Goal: Information Seeking & Learning: Learn about a topic

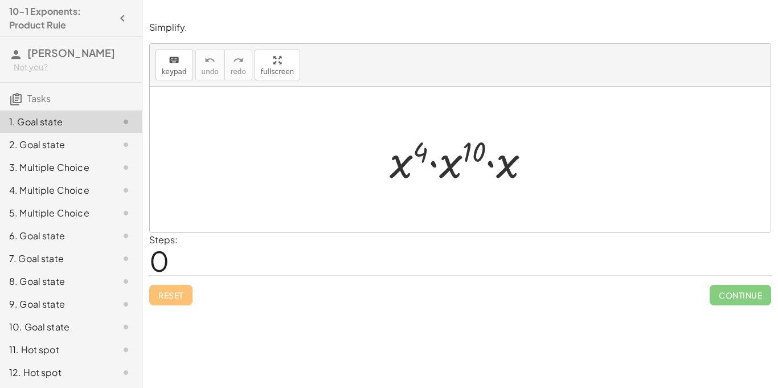
click at [432, 182] on div at bounding box center [464, 159] width 161 height 59
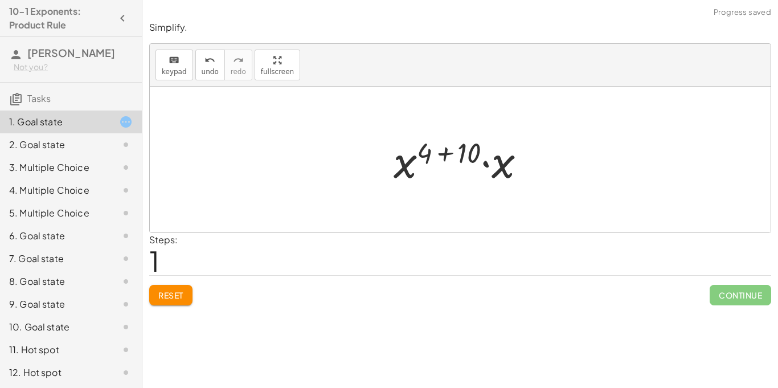
click at [204, 253] on div "Steps: 1" at bounding box center [460, 254] width 622 height 42
click at [444, 155] on div at bounding box center [464, 159] width 153 height 59
click at [456, 164] on div at bounding box center [464, 159] width 113 height 59
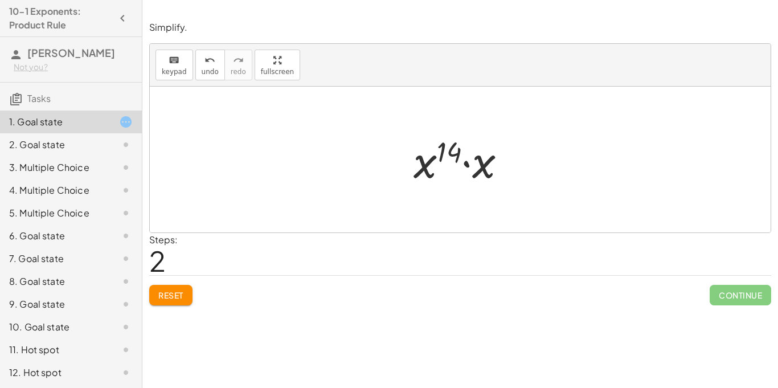
click at [463, 162] on div at bounding box center [464, 159] width 113 height 59
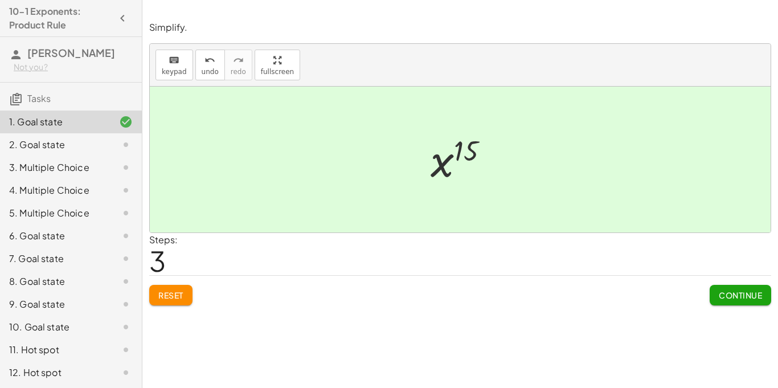
click at [172, 290] on span "Reset" at bounding box center [170, 295] width 25 height 10
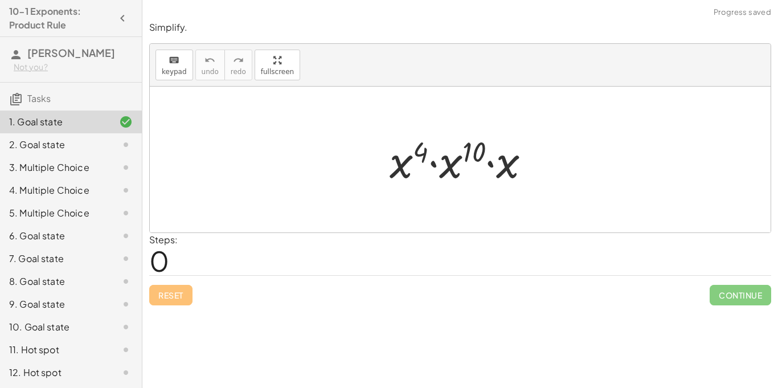
click at [449, 165] on div at bounding box center [464, 159] width 161 height 59
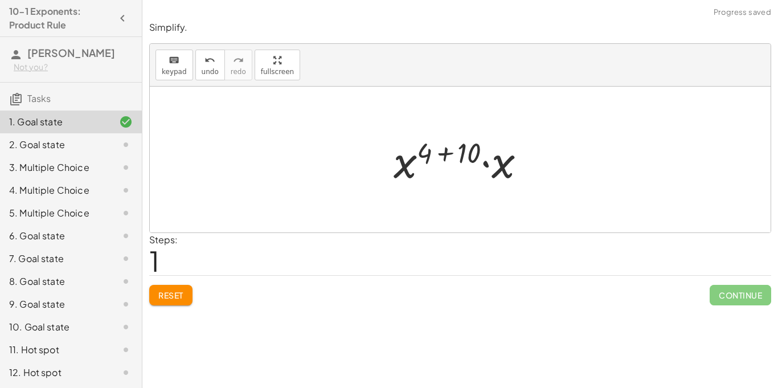
click at [441, 159] on div at bounding box center [464, 159] width 153 height 59
click at [447, 159] on div at bounding box center [464, 159] width 113 height 59
click at [469, 162] on div at bounding box center [464, 159] width 113 height 59
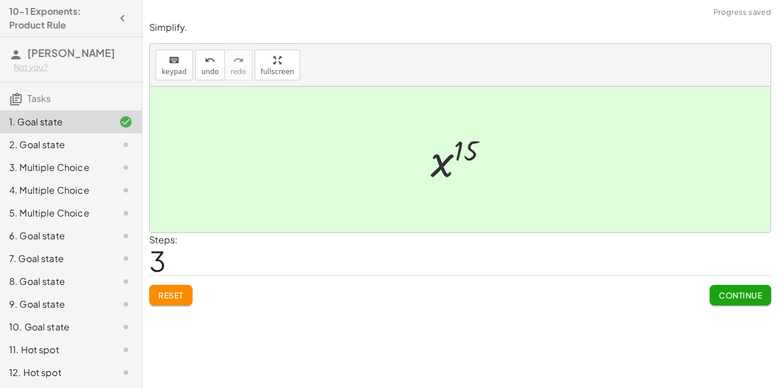
click at [730, 296] on span "Continue" at bounding box center [739, 295] width 43 height 10
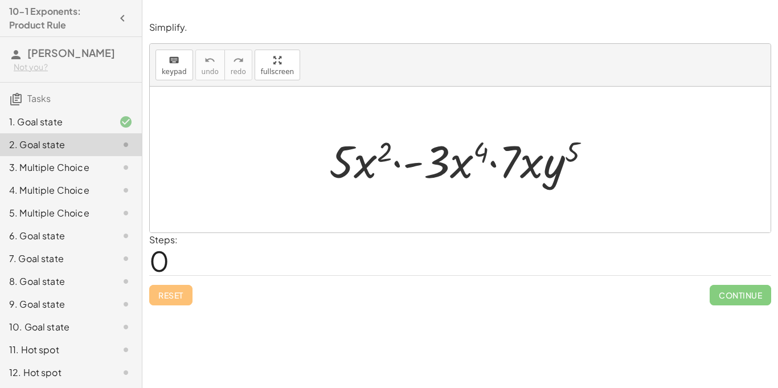
click at [394, 167] on div at bounding box center [464, 159] width 282 height 59
click at [549, 169] on div at bounding box center [464, 159] width 282 height 59
click at [525, 171] on div at bounding box center [464, 159] width 282 height 59
click at [530, 168] on div at bounding box center [464, 159] width 282 height 59
click at [470, 170] on div at bounding box center [464, 159] width 282 height 59
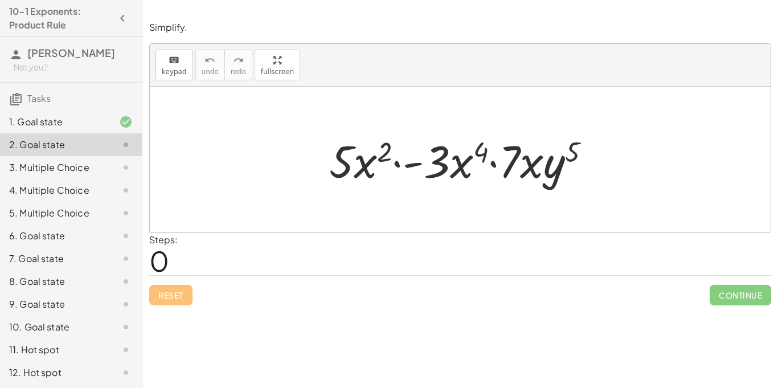
click at [463, 167] on div at bounding box center [464, 159] width 282 height 59
click at [494, 165] on div at bounding box center [464, 159] width 282 height 59
click at [531, 165] on div at bounding box center [464, 159] width 282 height 59
click at [359, 165] on div at bounding box center [464, 159] width 282 height 59
click at [394, 163] on div at bounding box center [464, 159] width 282 height 59
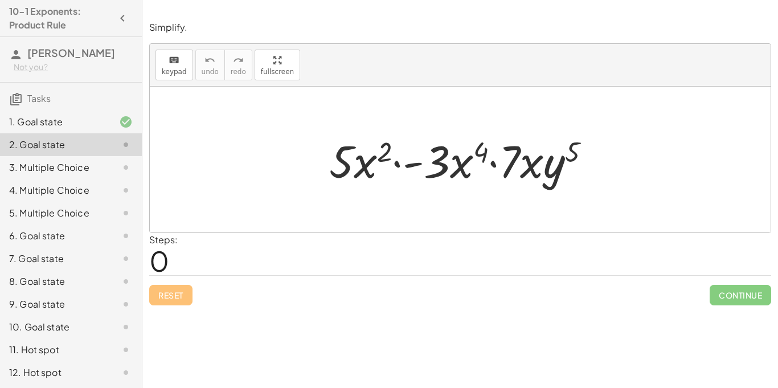
click at [441, 166] on div at bounding box center [464, 159] width 282 height 59
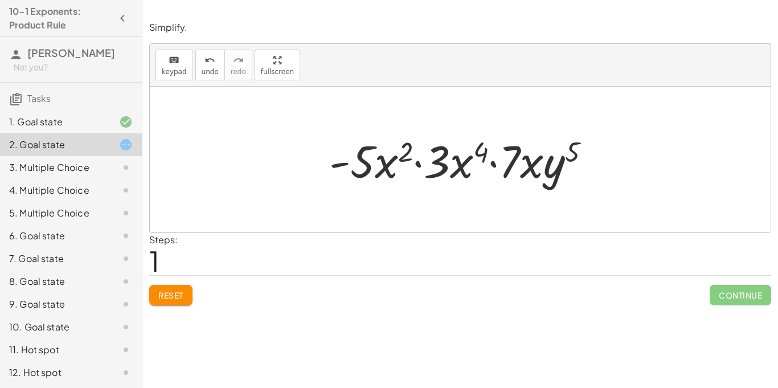
click at [418, 165] on div at bounding box center [464, 159] width 282 height 59
click at [454, 164] on div at bounding box center [464, 159] width 282 height 59
click at [356, 162] on div at bounding box center [464, 159] width 282 height 59
click at [394, 167] on div at bounding box center [464, 159] width 282 height 59
click at [334, 165] on div at bounding box center [464, 159] width 282 height 59
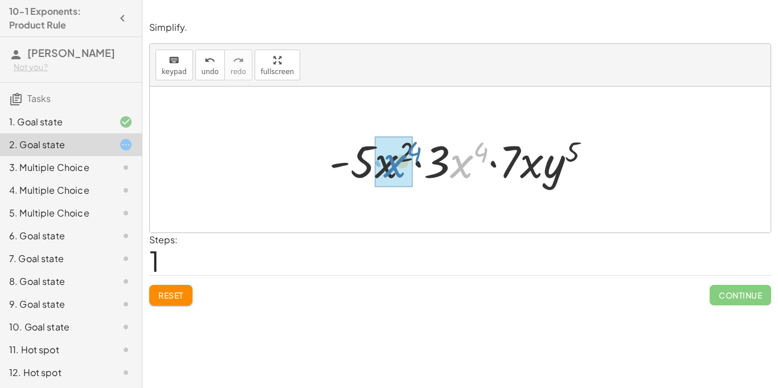
drag, startPoint x: 455, startPoint y: 172, endPoint x: 383, endPoint y: 171, distance: 71.7
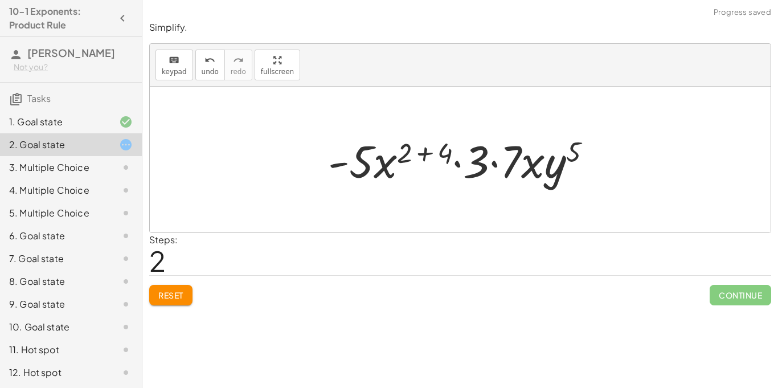
click at [423, 154] on div at bounding box center [463, 159] width 283 height 59
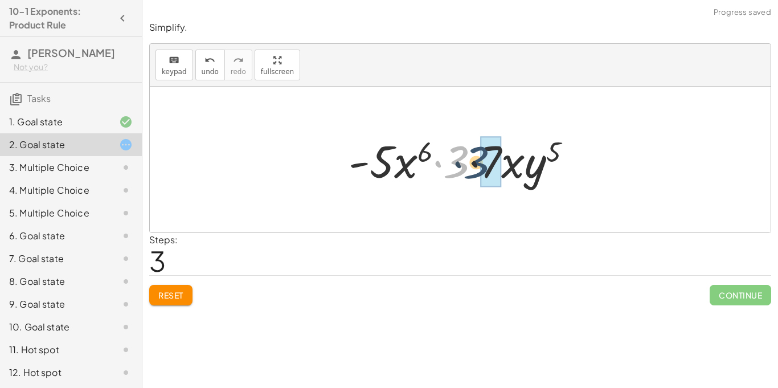
drag, startPoint x: 457, startPoint y: 164, endPoint x: 486, endPoint y: 164, distance: 29.6
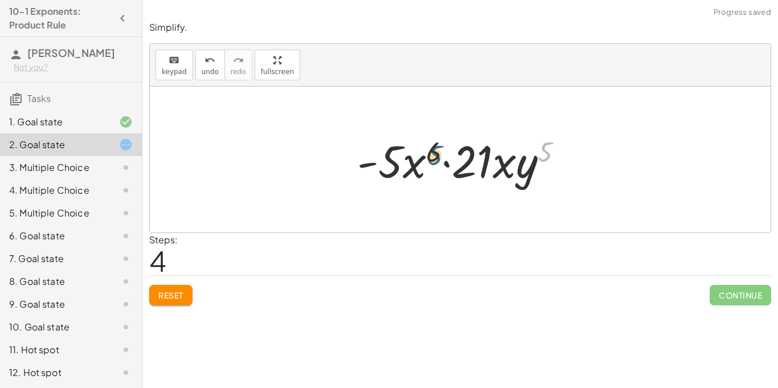
drag, startPoint x: 548, startPoint y: 153, endPoint x: 430, endPoint y: 156, distance: 117.9
click at [430, 156] on div at bounding box center [464, 159] width 227 height 59
drag, startPoint x: 372, startPoint y: 164, endPoint x: 579, endPoint y: 170, distance: 207.3
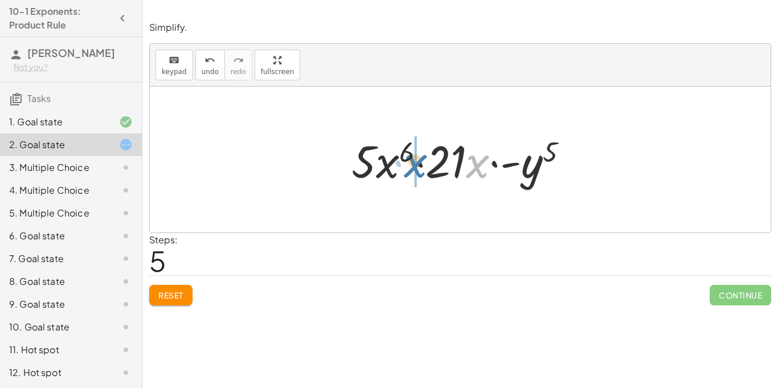
drag, startPoint x: 479, startPoint y: 166, endPoint x: 406, endPoint y: 167, distance: 72.3
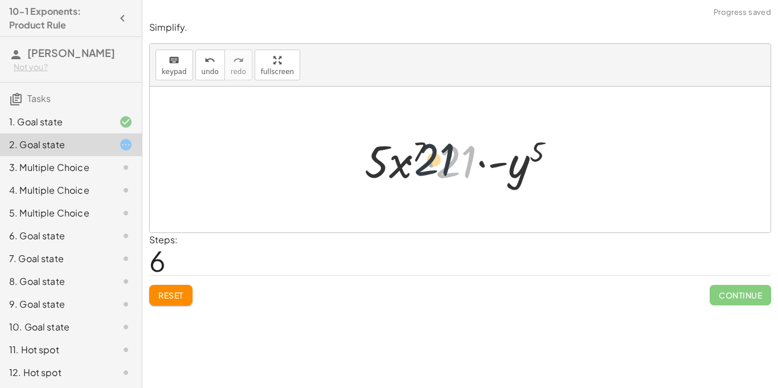
drag, startPoint x: 458, startPoint y: 168, endPoint x: 420, endPoint y: 167, distance: 38.7
click at [420, 167] on div at bounding box center [464, 159] width 211 height 59
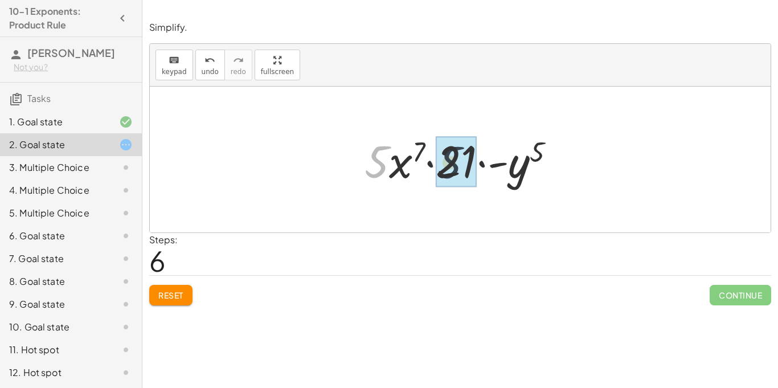
drag, startPoint x: 385, startPoint y: 162, endPoint x: 469, endPoint y: 161, distance: 84.2
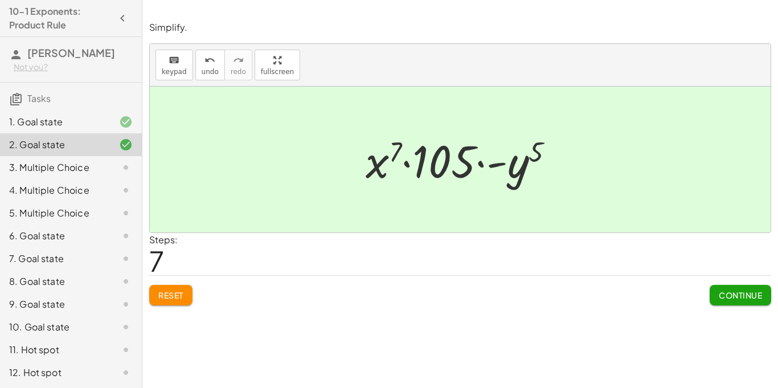
click at [495, 165] on div at bounding box center [464, 159] width 209 height 59
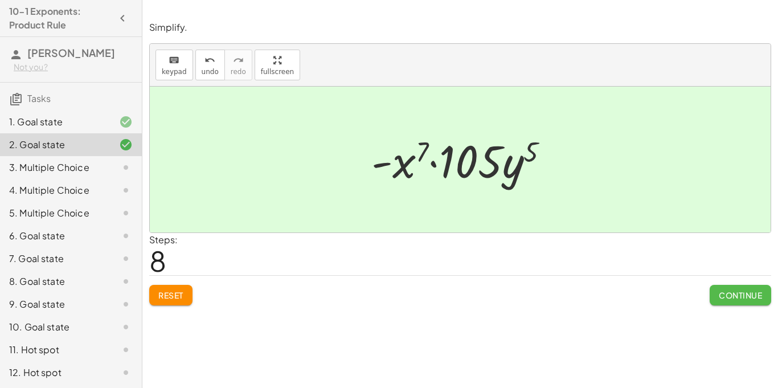
click at [734, 295] on span "Continue" at bounding box center [739, 295] width 43 height 10
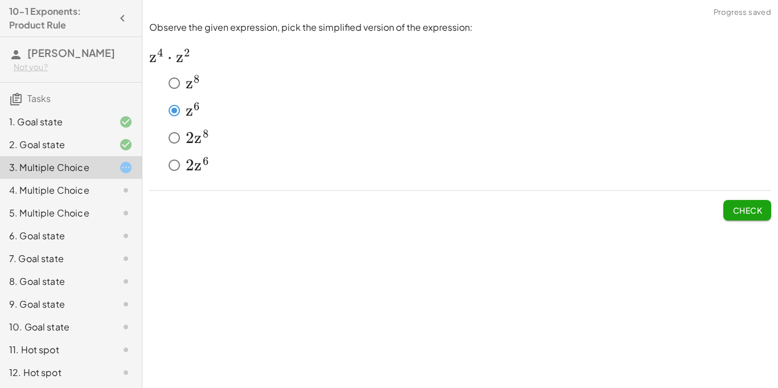
click at [725, 208] on button "Check" at bounding box center [747, 210] width 48 height 20
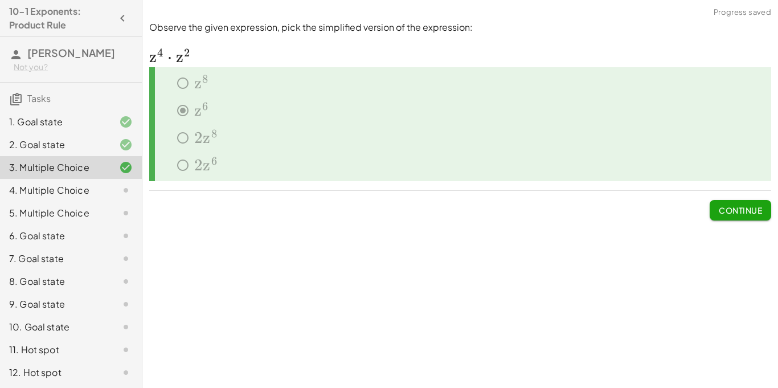
click at [730, 215] on span "Continue" at bounding box center [739, 210] width 43 height 10
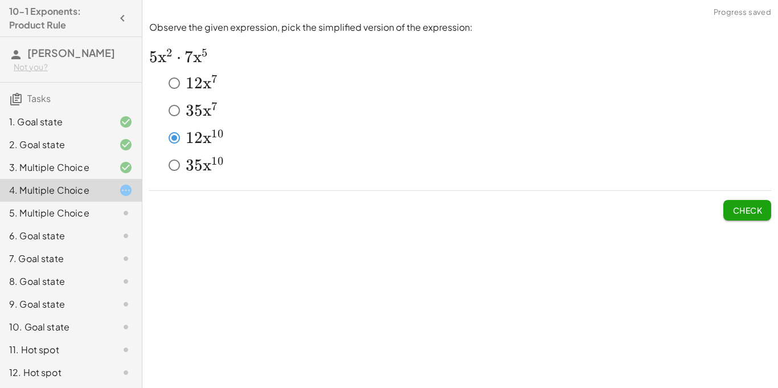
click at [739, 212] on span "Check" at bounding box center [747, 210] width 30 height 10
click at [745, 216] on button "Check" at bounding box center [747, 210] width 48 height 20
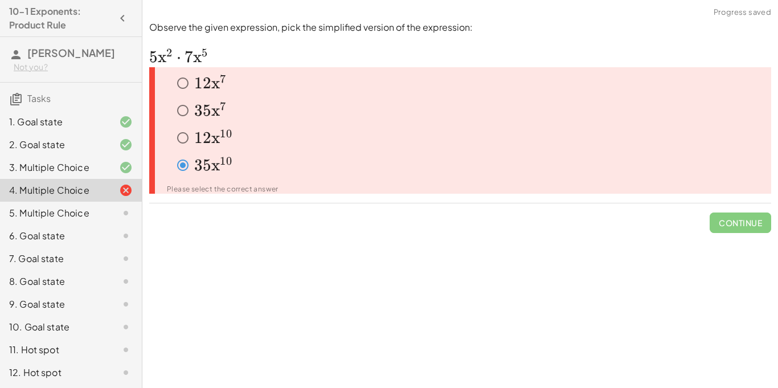
click at [743, 215] on span "Continue" at bounding box center [739, 218] width 61 height 30
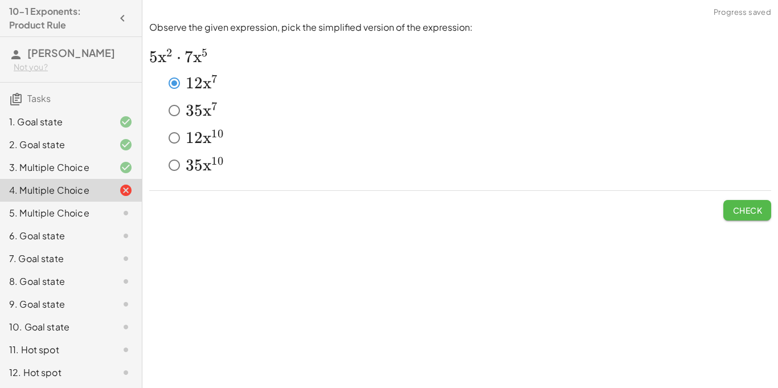
click at [734, 209] on span "Check" at bounding box center [747, 210] width 30 height 10
click at [745, 208] on span "Check" at bounding box center [747, 210] width 30 height 10
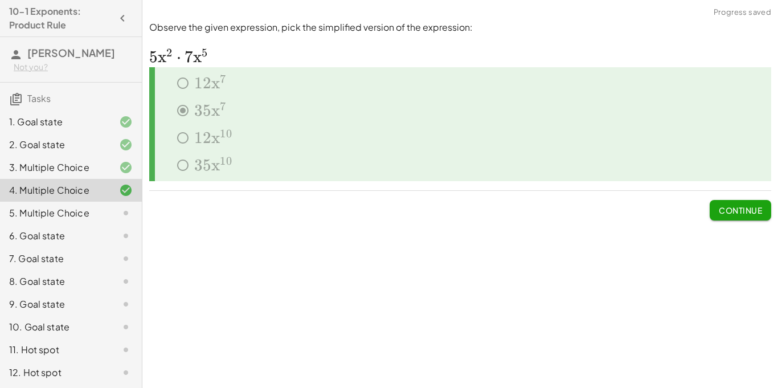
click at [745, 208] on span "Continue" at bounding box center [739, 210] width 43 height 10
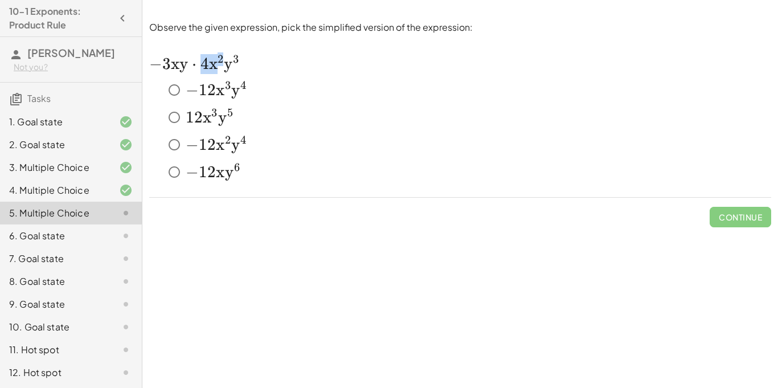
drag, startPoint x: 228, startPoint y: 71, endPoint x: 194, endPoint y: 66, distance: 34.5
click at [194, 66] on span "− 3 x y ⋅ 4 x 2 y 3" at bounding box center [194, 63] width 91 height 19
click at [194, 67] on span "⋅" at bounding box center [194, 63] width 5 height 19
click at [742, 222] on button "Check" at bounding box center [747, 217] width 48 height 20
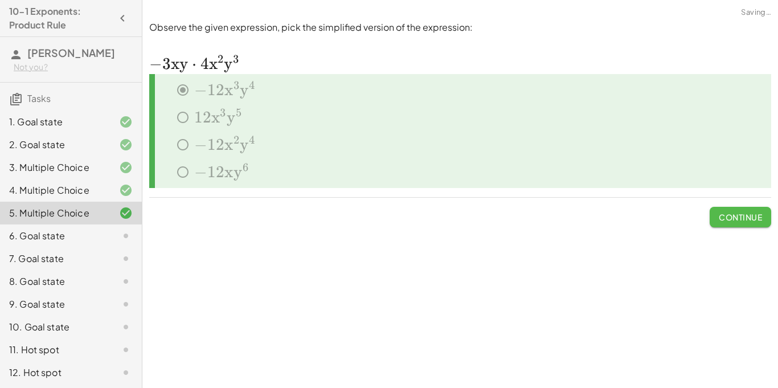
click at [738, 218] on span "Continue" at bounding box center [739, 217] width 43 height 10
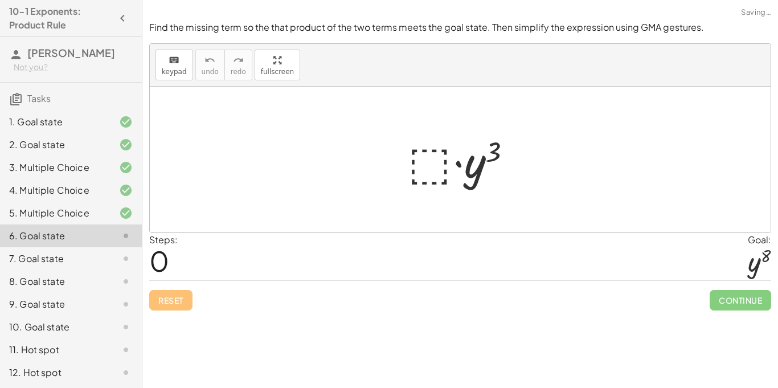
click at [433, 159] on div at bounding box center [464, 159] width 125 height 59
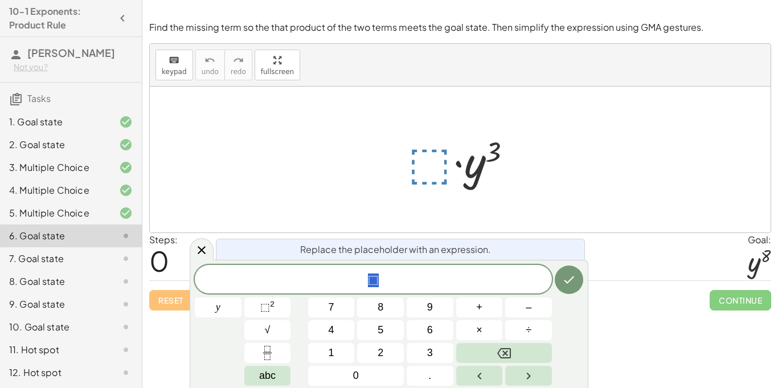
scroll to position [1, 0]
click at [437, 168] on div at bounding box center [464, 159] width 125 height 59
click at [462, 278] on span "y ​" at bounding box center [373, 280] width 357 height 16
click at [263, 315] on button "⬚ 2" at bounding box center [267, 307] width 47 height 20
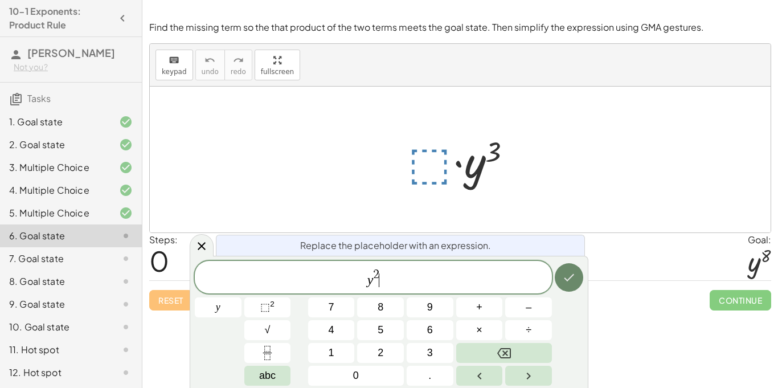
click at [577, 274] on button "Done" at bounding box center [568, 277] width 28 height 28
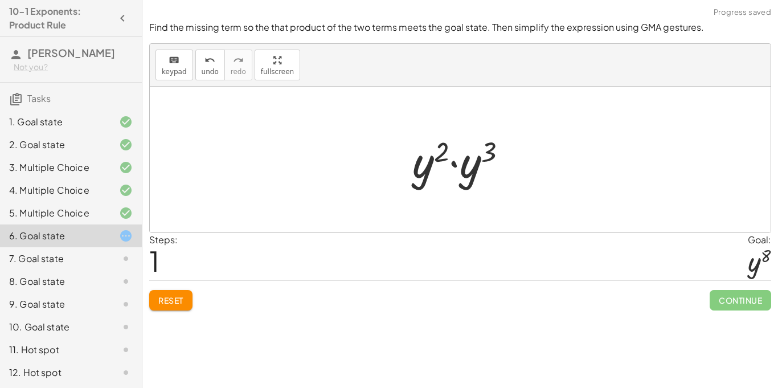
click at [454, 162] on div at bounding box center [464, 159] width 116 height 59
click at [463, 153] on div at bounding box center [464, 159] width 109 height 56
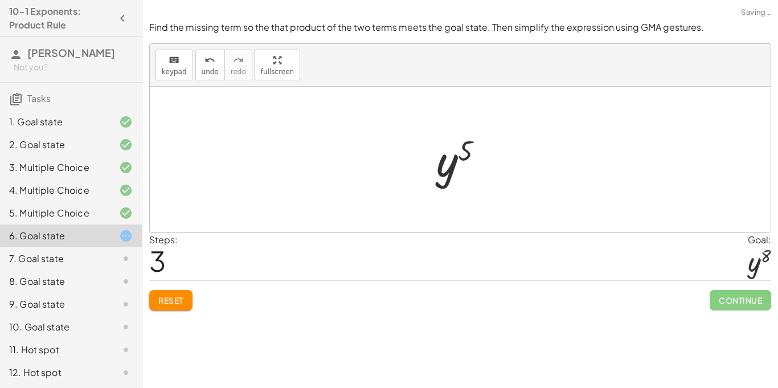
click at [176, 305] on button "Reset" at bounding box center [170, 300] width 43 height 20
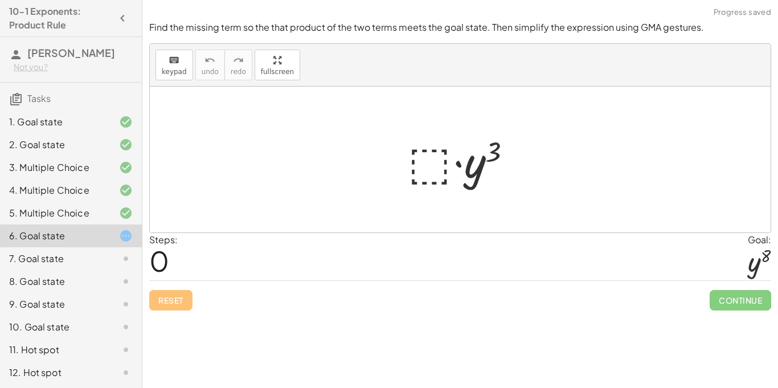
click at [434, 162] on div at bounding box center [464, 159] width 125 height 59
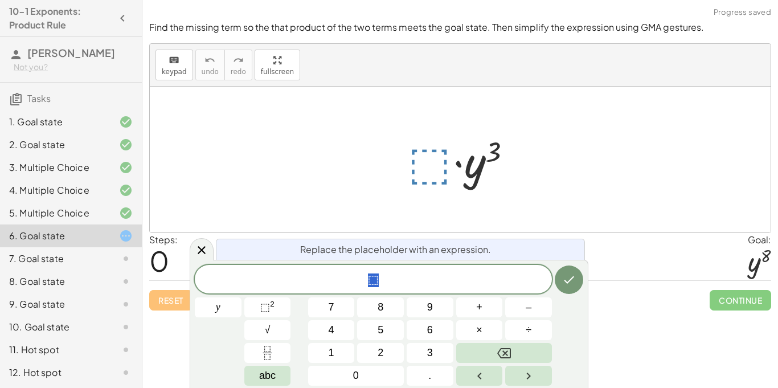
scroll to position [2, 0]
click at [267, 309] on span "⬚" at bounding box center [265, 306] width 10 height 11
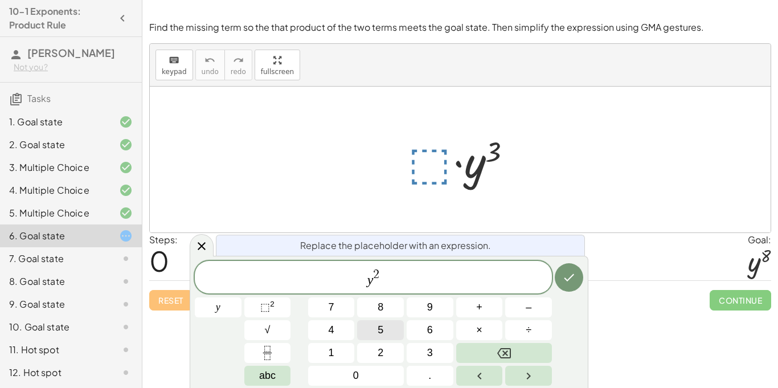
click at [364, 327] on button "5" at bounding box center [380, 330] width 47 height 20
click at [337, 328] on button "4" at bounding box center [331, 330] width 47 height 20
click at [567, 281] on icon "Done" at bounding box center [569, 277] width 14 height 14
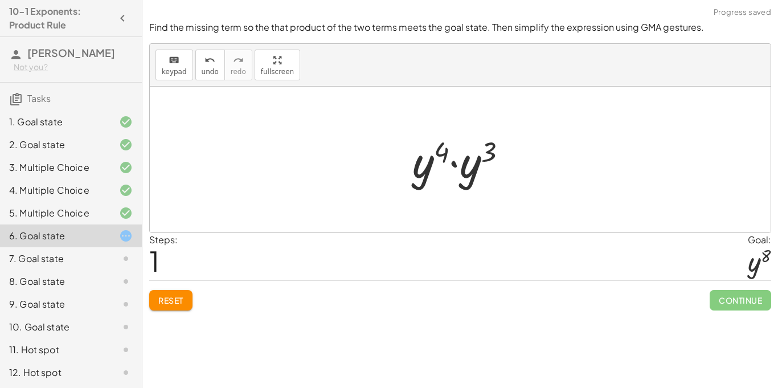
click at [155, 258] on span "1" at bounding box center [154, 260] width 10 height 35
click at [179, 297] on span "Reset" at bounding box center [170, 300] width 25 height 10
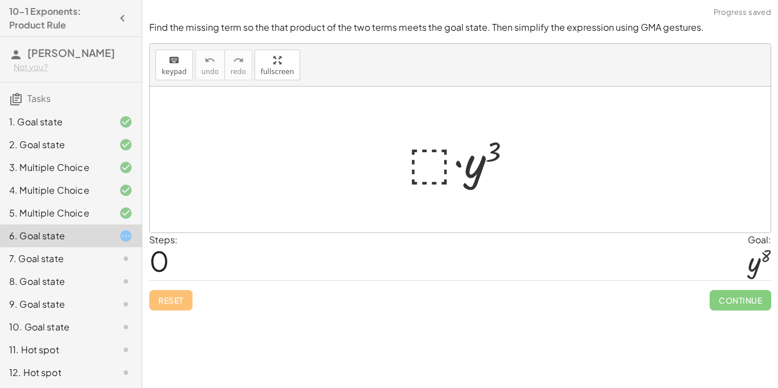
click at [418, 176] on div at bounding box center [464, 159] width 125 height 59
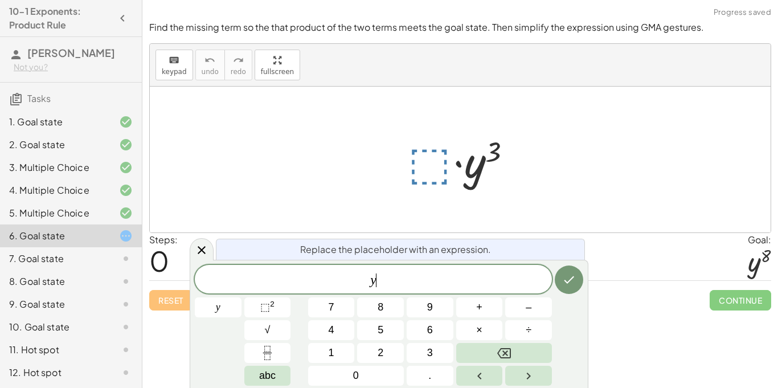
scroll to position [3, 0]
click at [277, 303] on button "⬚ 2" at bounding box center [267, 307] width 47 height 20
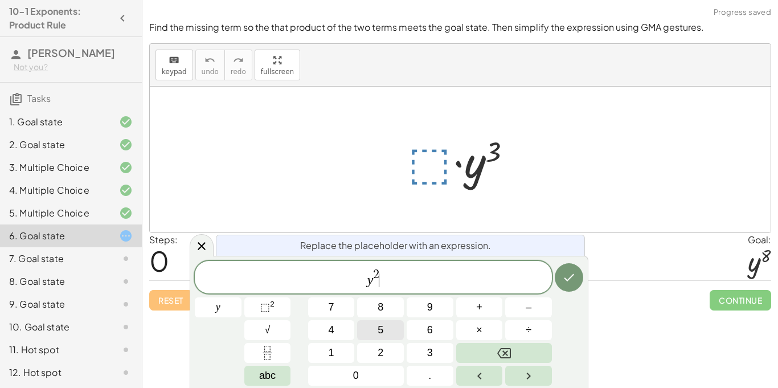
click at [369, 332] on button "5" at bounding box center [380, 330] width 47 height 20
click at [568, 283] on icon "Done" at bounding box center [569, 277] width 14 height 14
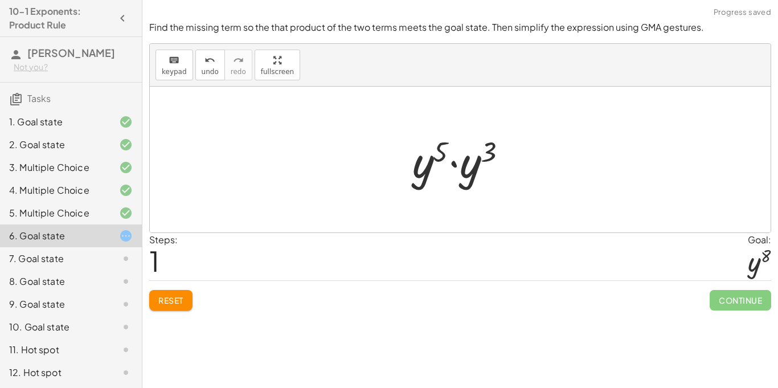
click at [423, 166] on div at bounding box center [463, 159] width 115 height 59
click at [454, 165] on div at bounding box center [463, 159] width 115 height 59
click at [449, 153] on div at bounding box center [464, 159] width 109 height 56
click at [469, 155] on div at bounding box center [464, 159] width 109 height 56
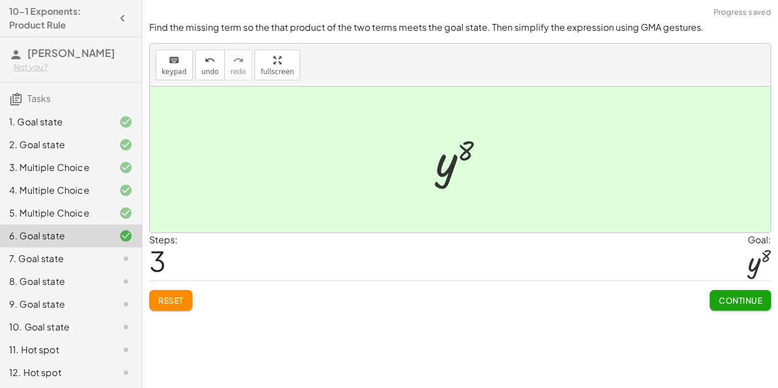
click at [721, 299] on span "Continue" at bounding box center [739, 300] width 43 height 10
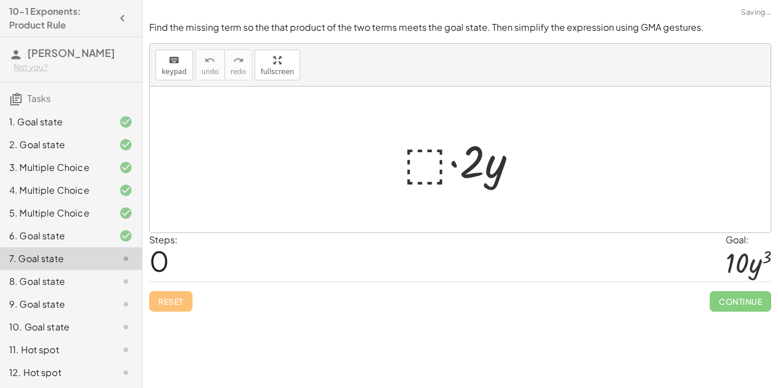
click at [427, 161] on div at bounding box center [464, 159] width 134 height 59
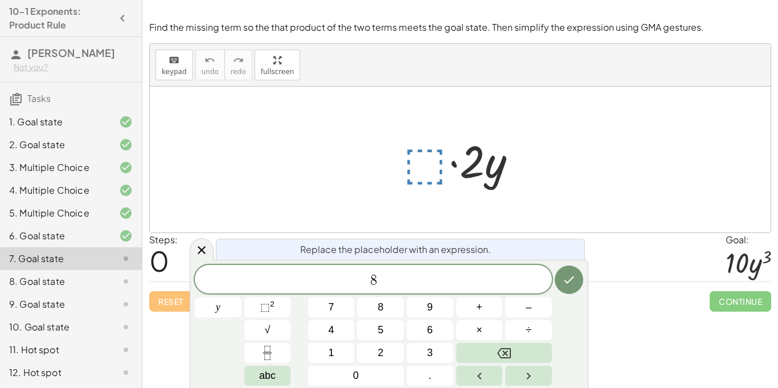
scroll to position [5, 0]
click at [269, 312] on span "⬚" at bounding box center [265, 306] width 10 height 11
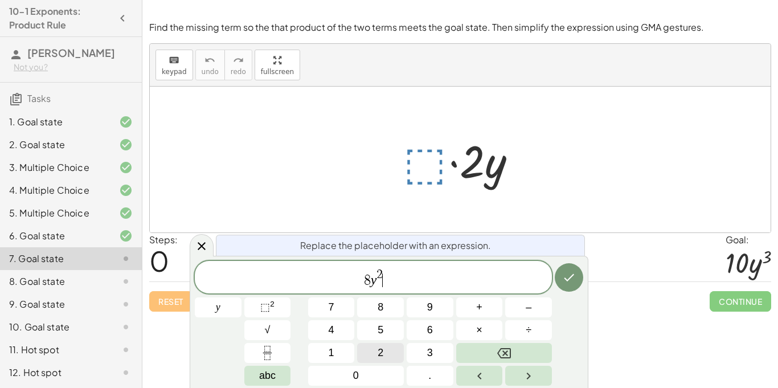
click at [374, 352] on button "2" at bounding box center [380, 353] width 47 height 20
click at [563, 280] on icon "Done" at bounding box center [569, 277] width 14 height 14
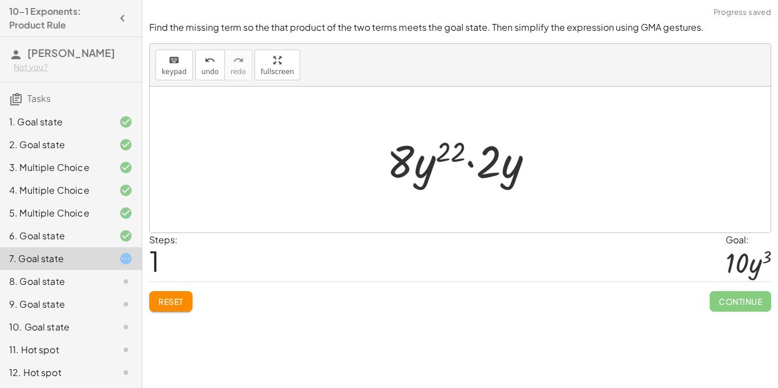
click at [457, 153] on div at bounding box center [464, 159] width 167 height 59
click at [468, 161] on div at bounding box center [464, 159] width 167 height 59
click at [430, 166] on div at bounding box center [464, 159] width 167 height 59
click at [186, 302] on button "Reset" at bounding box center [170, 301] width 43 height 20
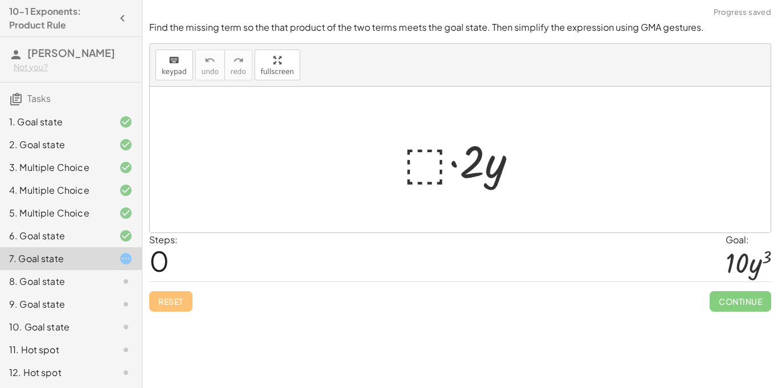
click at [423, 153] on div at bounding box center [464, 159] width 134 height 59
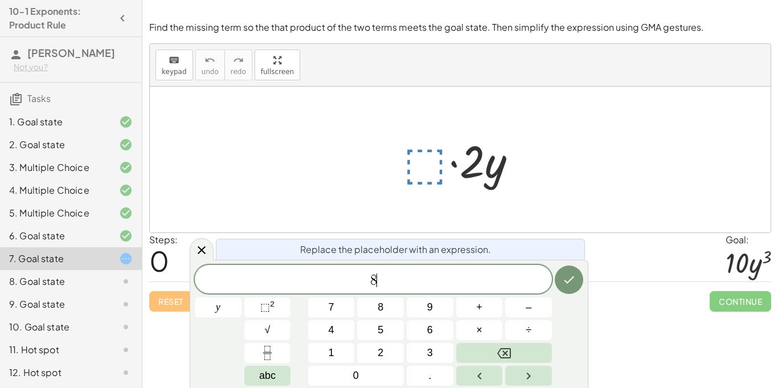
scroll to position [7, 0]
click at [270, 306] on sup "2" at bounding box center [272, 303] width 5 height 9
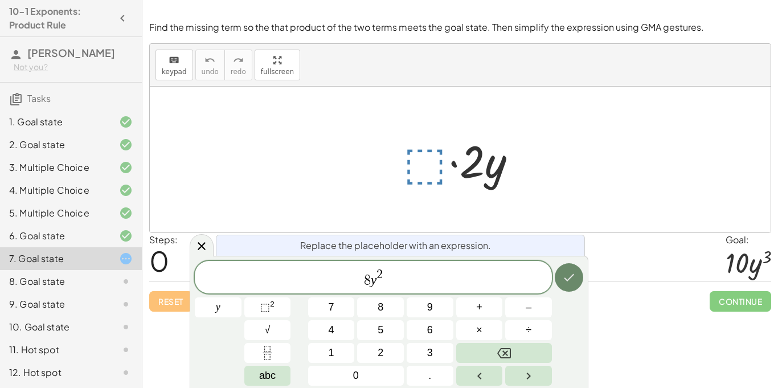
click at [572, 275] on icon "Done" at bounding box center [569, 277] width 10 height 7
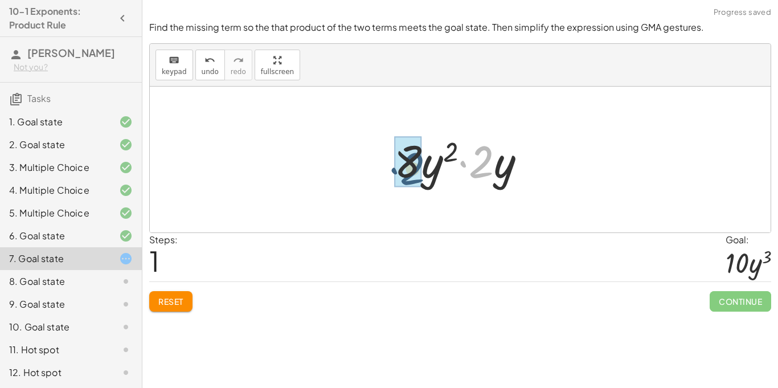
drag, startPoint x: 483, startPoint y: 172, endPoint x: 412, endPoint y: 179, distance: 70.9
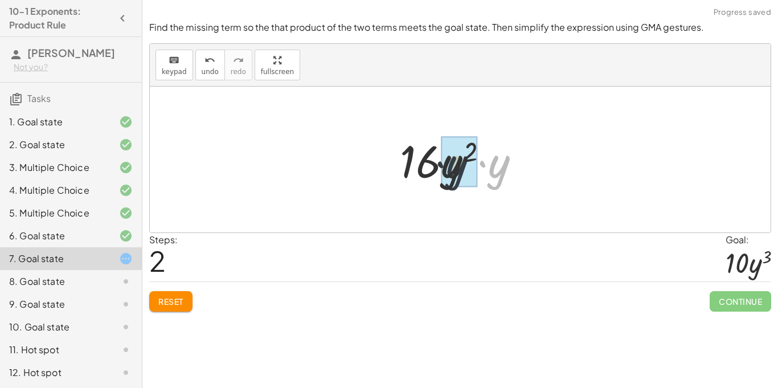
drag, startPoint x: 491, startPoint y: 167, endPoint x: 447, endPoint y: 167, distance: 43.8
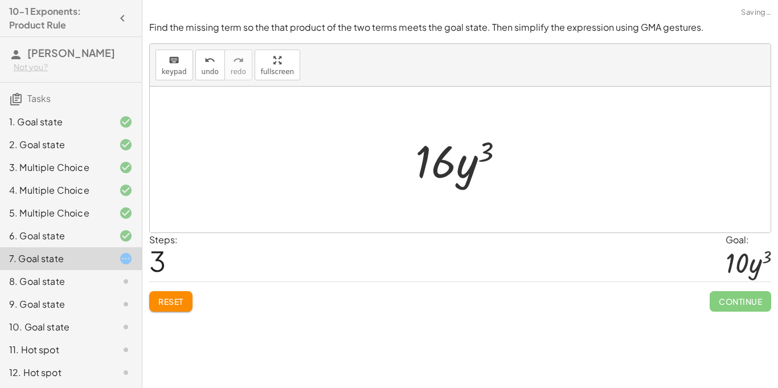
click at [156, 299] on button "Reset" at bounding box center [170, 301] width 43 height 20
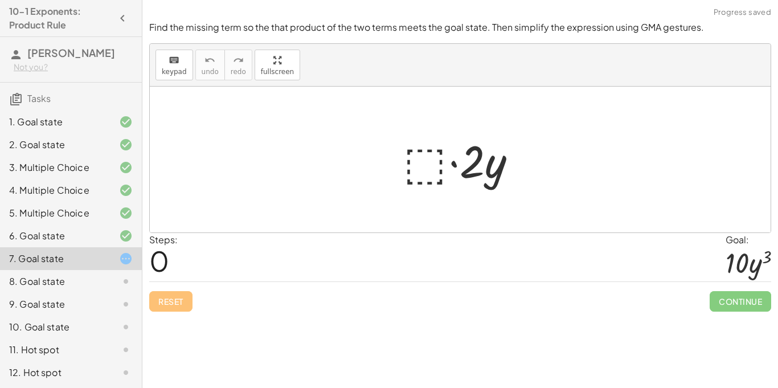
click at [422, 151] on div at bounding box center [464, 159] width 134 height 59
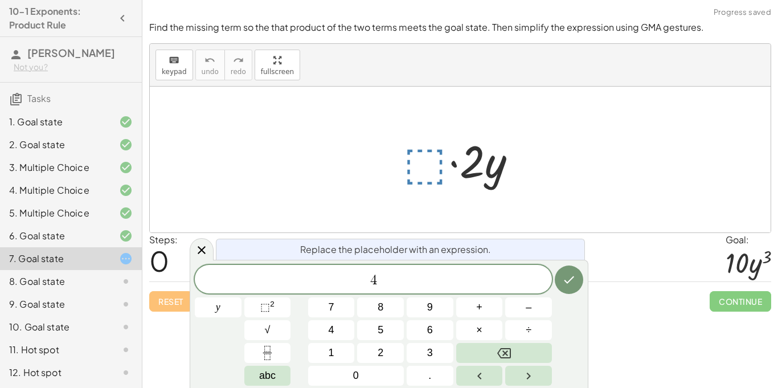
scroll to position [9, 0]
click at [280, 310] on button "⬚ 2" at bounding box center [267, 307] width 47 height 20
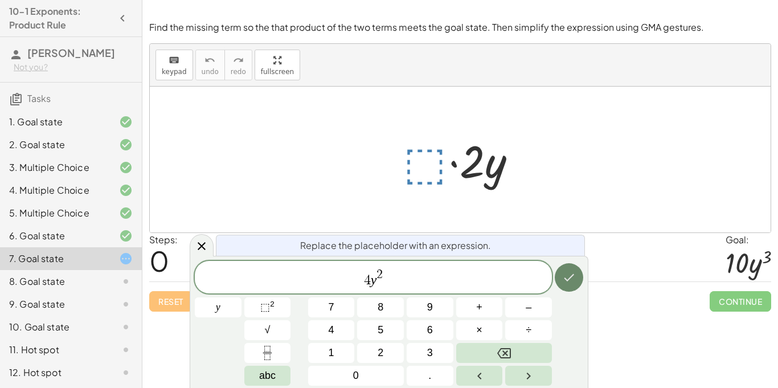
click at [570, 271] on icon "Done" at bounding box center [569, 277] width 14 height 14
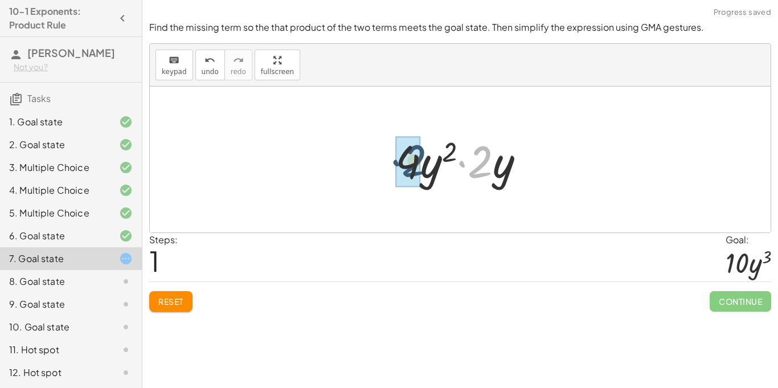
drag, startPoint x: 479, startPoint y: 167, endPoint x: 408, endPoint y: 166, distance: 71.7
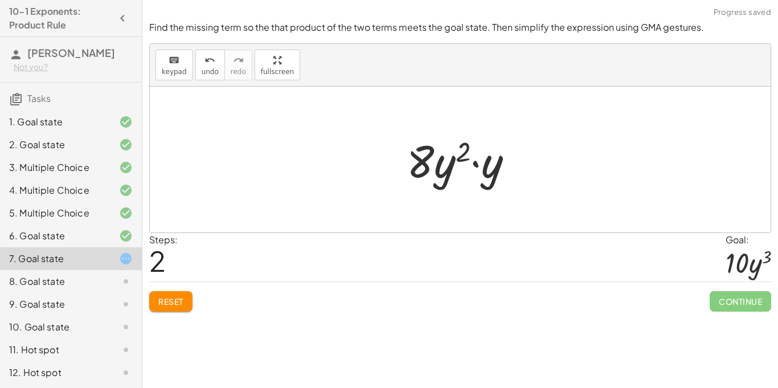
click at [168, 307] on button "Reset" at bounding box center [170, 301] width 43 height 20
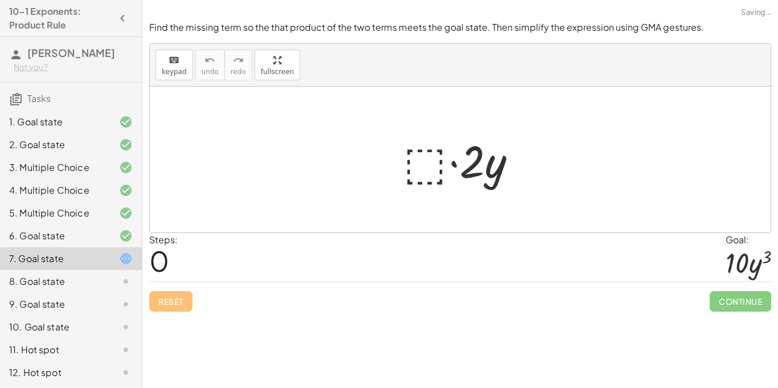
click at [414, 161] on div at bounding box center [464, 159] width 134 height 59
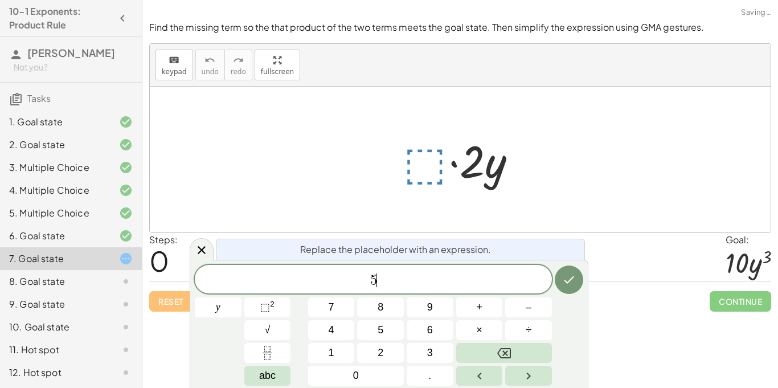
scroll to position [11, 0]
click at [260, 309] on span "⬚" at bounding box center [265, 306] width 10 height 11
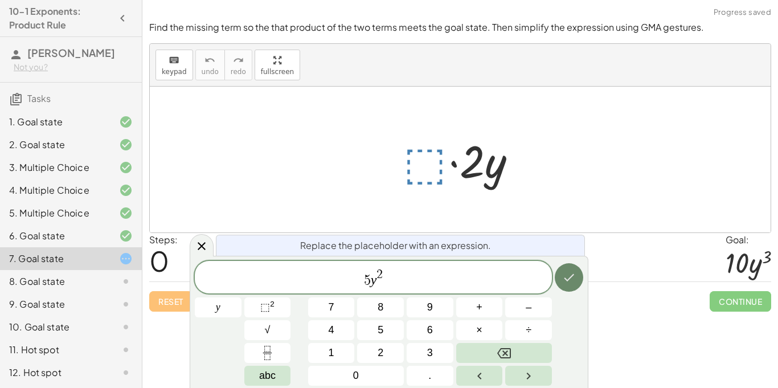
click at [562, 274] on icon "Done" at bounding box center [569, 277] width 14 height 14
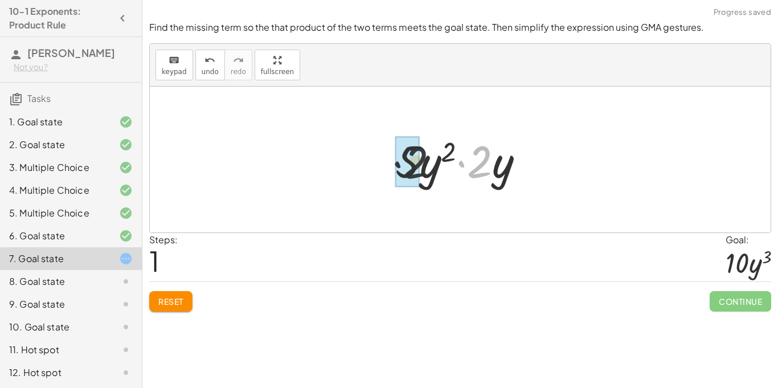
drag, startPoint x: 481, startPoint y: 168, endPoint x: 409, endPoint y: 169, distance: 71.7
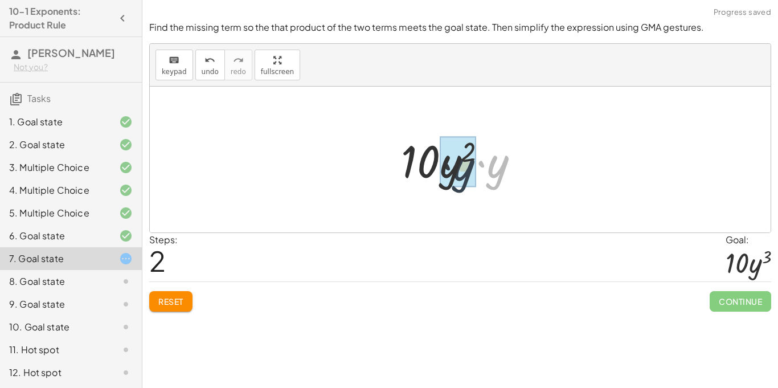
drag, startPoint x: 494, startPoint y: 167, endPoint x: 464, endPoint y: 170, distance: 30.3
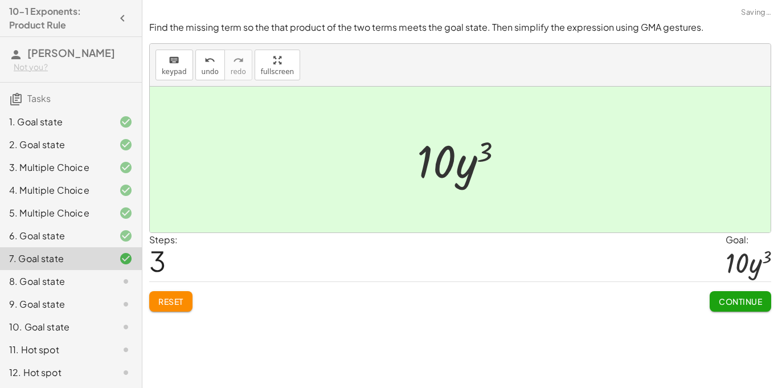
click at [738, 303] on span "Continue" at bounding box center [739, 301] width 43 height 10
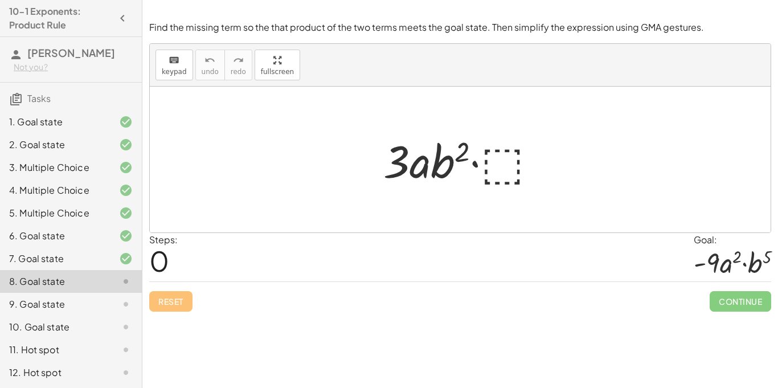
click at [499, 171] on div at bounding box center [464, 159] width 174 height 59
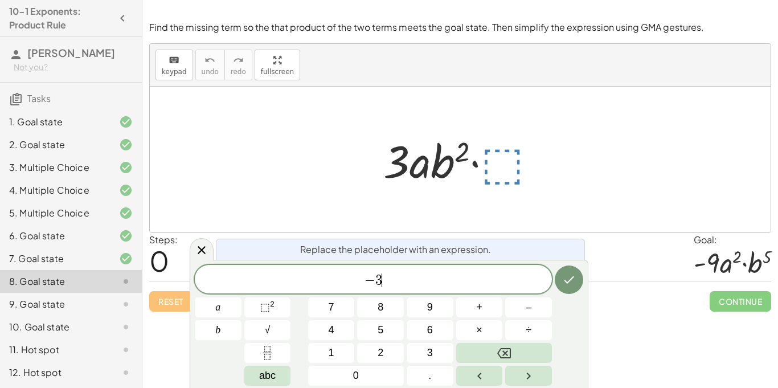
scroll to position [13, 0]
click at [268, 303] on span "⬚" at bounding box center [265, 306] width 10 height 11
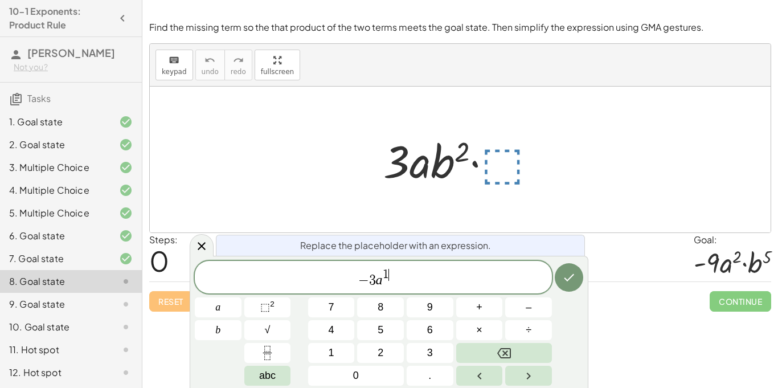
click at [406, 282] on span "− 3 a 1 ​" at bounding box center [373, 278] width 357 height 20
click at [279, 306] on button "⬚ 2" at bounding box center [267, 307] width 47 height 20
click at [569, 272] on icon "Done" at bounding box center [569, 277] width 14 height 14
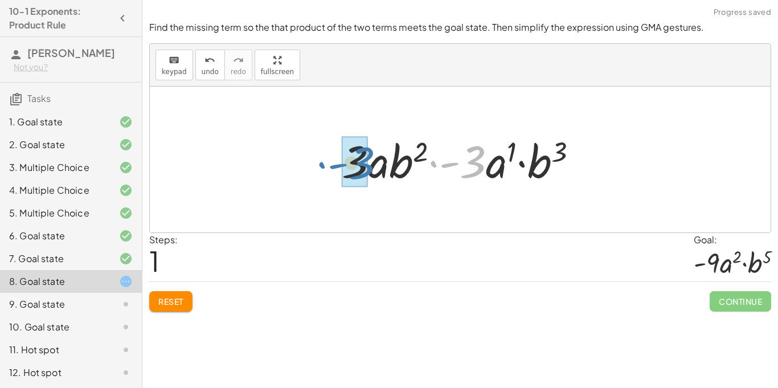
drag, startPoint x: 472, startPoint y: 159, endPoint x: 359, endPoint y: 161, distance: 113.3
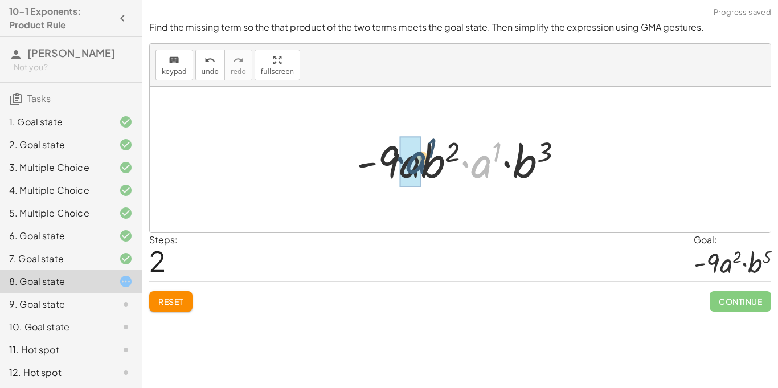
drag, startPoint x: 479, startPoint y: 170, endPoint x: 410, endPoint y: 167, distance: 69.5
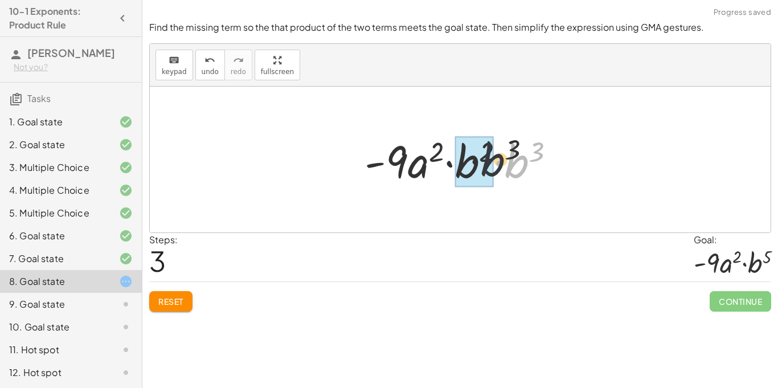
drag, startPoint x: 508, startPoint y: 162, endPoint x: 452, endPoint y: 160, distance: 55.8
click at [452, 160] on div at bounding box center [464, 159] width 211 height 59
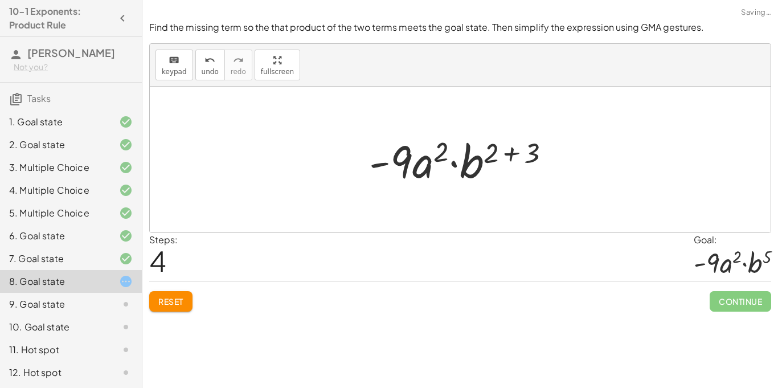
click at [514, 153] on div at bounding box center [463, 159] width 201 height 59
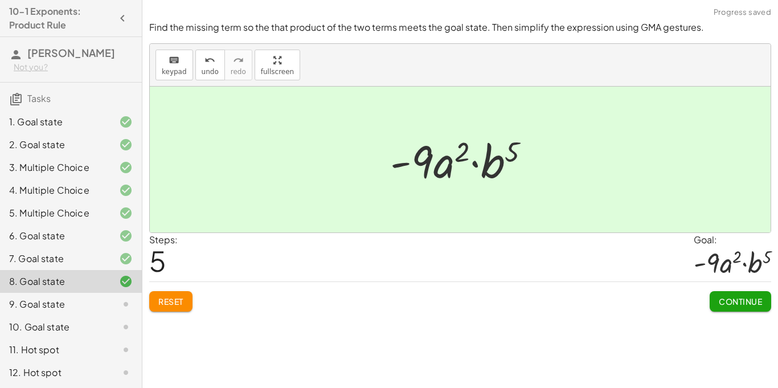
click at [742, 301] on span "Continue" at bounding box center [739, 301] width 43 height 10
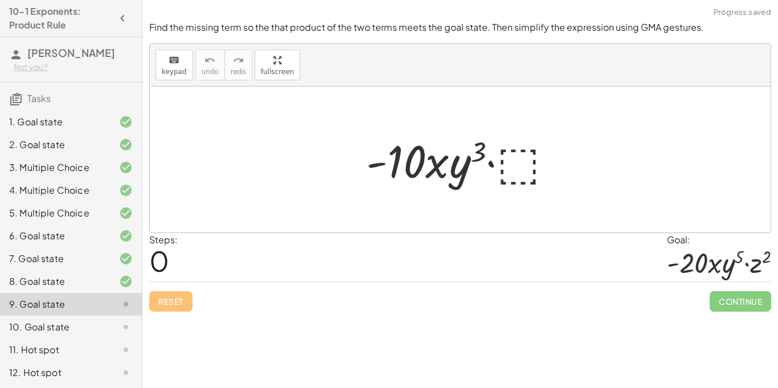
click at [518, 164] on div at bounding box center [463, 159] width 207 height 59
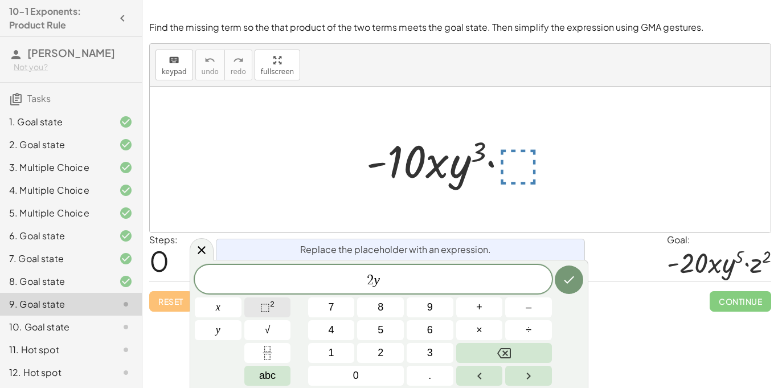
click at [277, 306] on button "⬚ 2" at bounding box center [267, 307] width 47 height 20
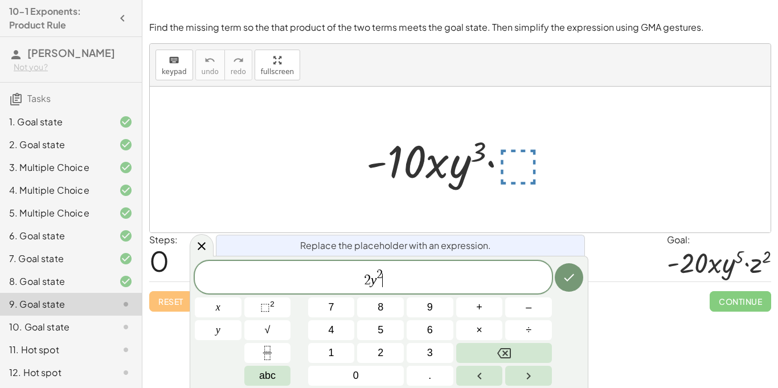
click at [438, 277] on span "2 y 2 ​" at bounding box center [373, 278] width 357 height 20
click at [285, 304] on button "⬚ 2" at bounding box center [267, 307] width 47 height 20
click at [562, 279] on icon "Done" at bounding box center [569, 277] width 14 height 14
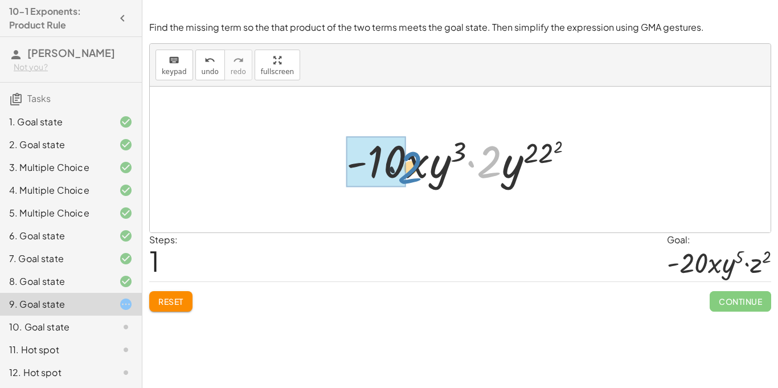
drag, startPoint x: 488, startPoint y: 165, endPoint x: 394, endPoint y: 170, distance: 94.6
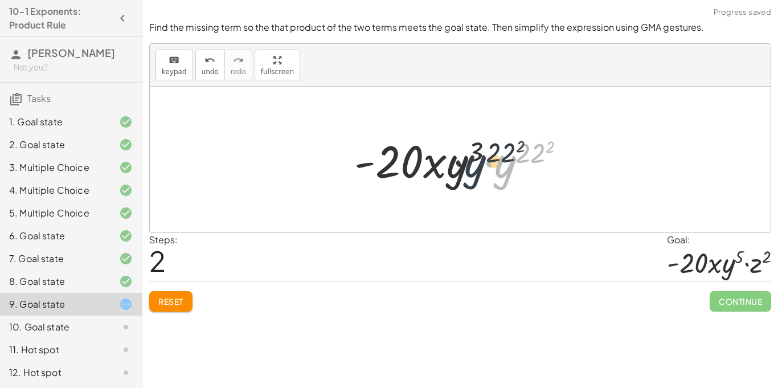
drag, startPoint x: 499, startPoint y: 174, endPoint x: 465, endPoint y: 175, distance: 33.6
click at [465, 175] on div at bounding box center [464, 159] width 232 height 59
click at [176, 295] on button "Reset" at bounding box center [170, 301] width 43 height 20
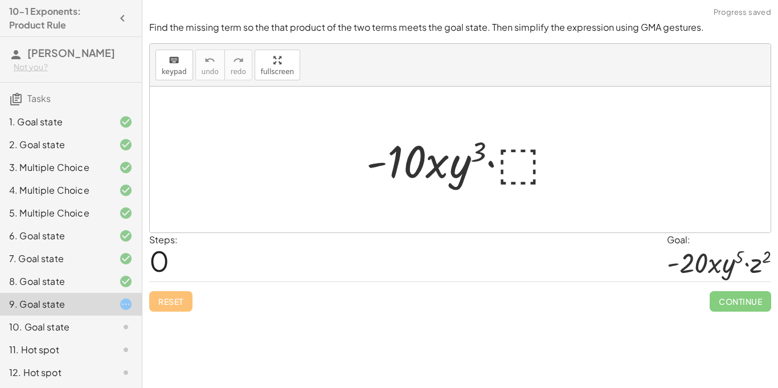
click at [181, 301] on div "Reset Continue" at bounding box center [460, 296] width 622 height 30
click at [503, 164] on div at bounding box center [463, 159] width 207 height 59
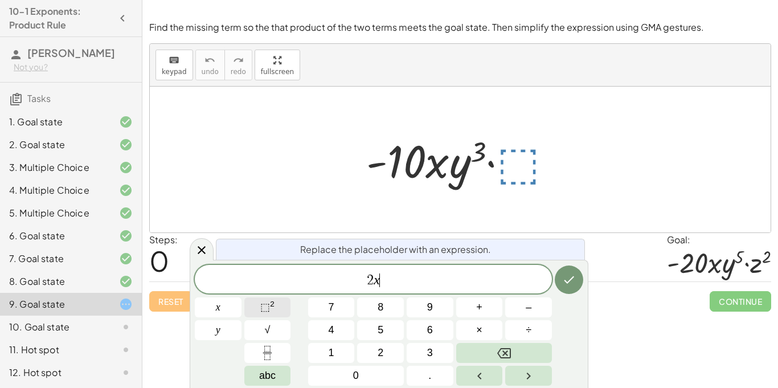
click at [270, 304] on sup "2" at bounding box center [272, 303] width 5 height 9
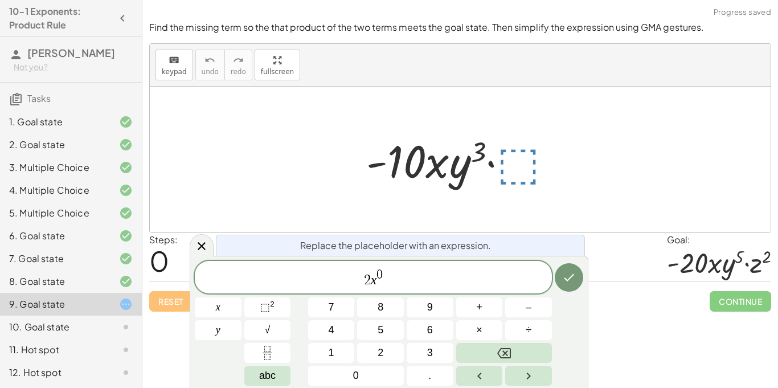
click at [401, 278] on span "2 x 0 ​" at bounding box center [373, 278] width 357 height 20
click at [277, 304] on button "⬚ 2" at bounding box center [267, 307] width 47 height 20
click at [415, 280] on span "2 x 0 y 3 ​" at bounding box center [373, 278] width 357 height 20
click at [492, 331] on button "×" at bounding box center [479, 330] width 47 height 20
click at [266, 310] on span "⬚" at bounding box center [265, 306] width 10 height 11
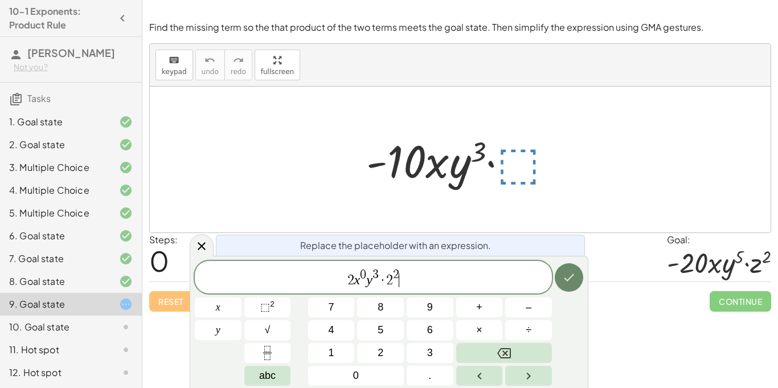
click at [568, 277] on icon "Done" at bounding box center [569, 277] width 14 height 14
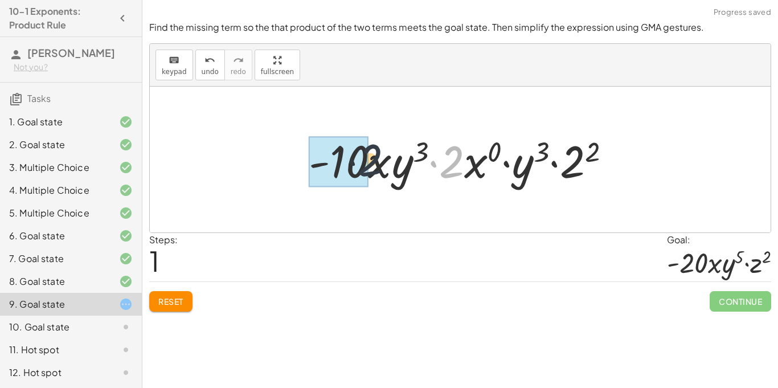
drag, startPoint x: 453, startPoint y: 167, endPoint x: 359, endPoint y: 166, distance: 93.9
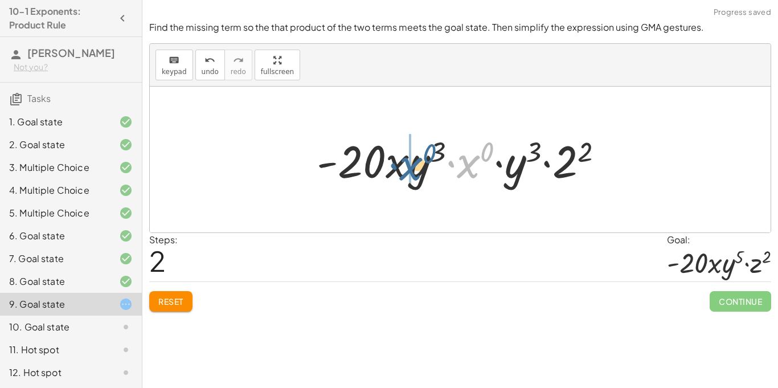
drag, startPoint x: 468, startPoint y: 166, endPoint x: 409, endPoint y: 168, distance: 59.2
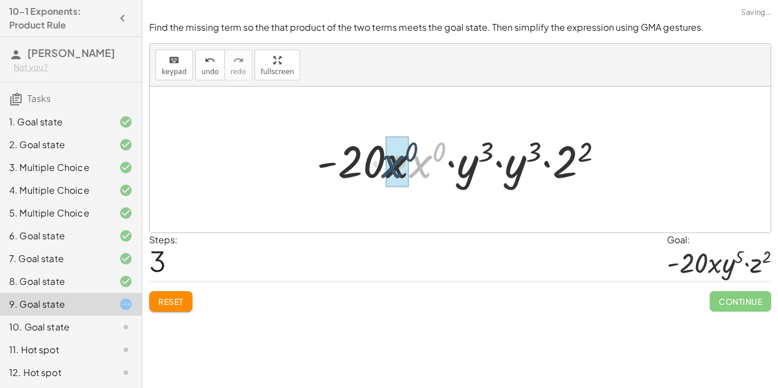
drag, startPoint x: 427, startPoint y: 165, endPoint x: 399, endPoint y: 166, distance: 28.5
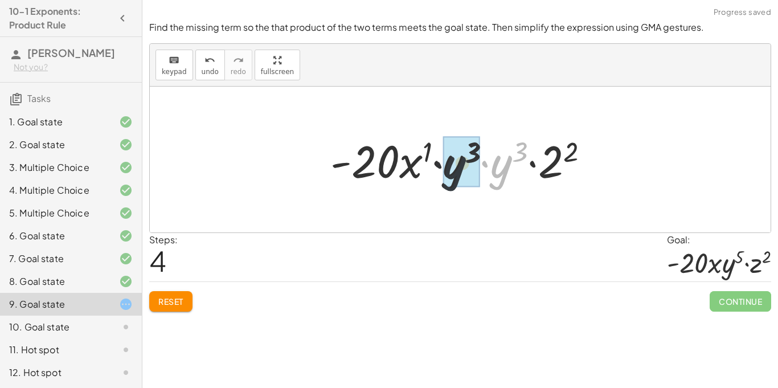
drag, startPoint x: 500, startPoint y: 168, endPoint x: 445, endPoint y: 170, distance: 55.3
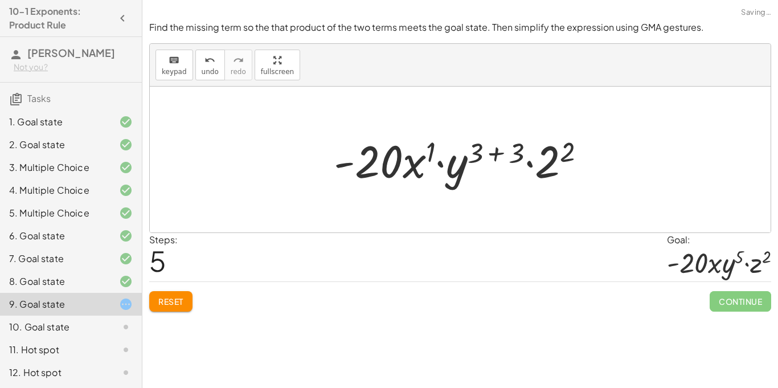
click at [495, 150] on div at bounding box center [464, 159] width 273 height 59
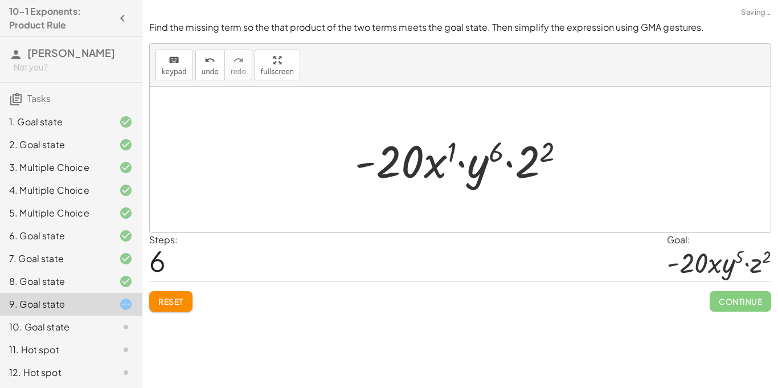
click at [496, 157] on div at bounding box center [464, 159] width 231 height 59
click at [177, 300] on span "Reset" at bounding box center [170, 301] width 25 height 10
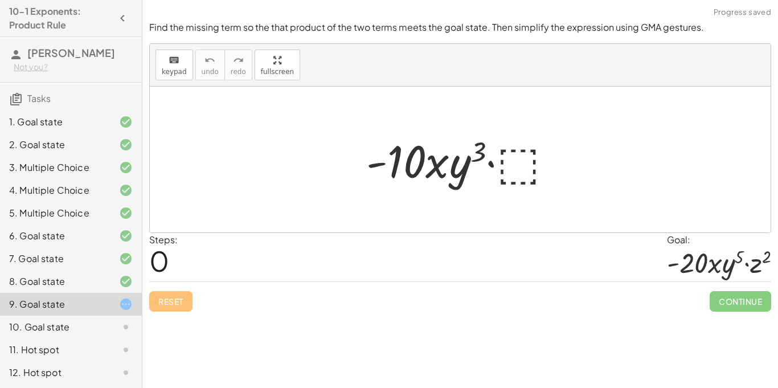
click at [516, 157] on div at bounding box center [463, 159] width 207 height 59
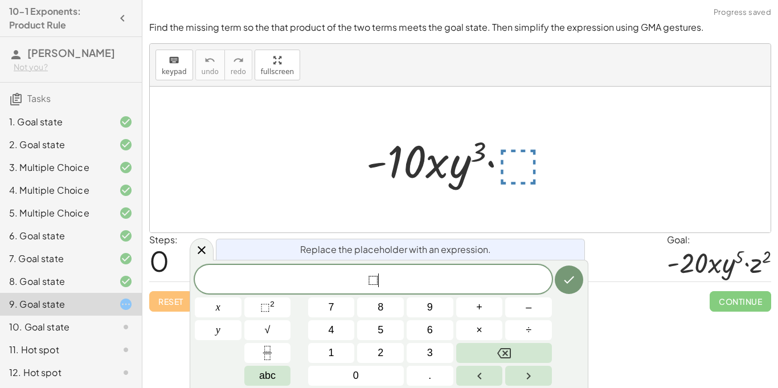
click at [388, 284] on span "⬚ ​" at bounding box center [373, 280] width 357 height 16
click at [259, 311] on button "⬚ 2" at bounding box center [267, 307] width 47 height 20
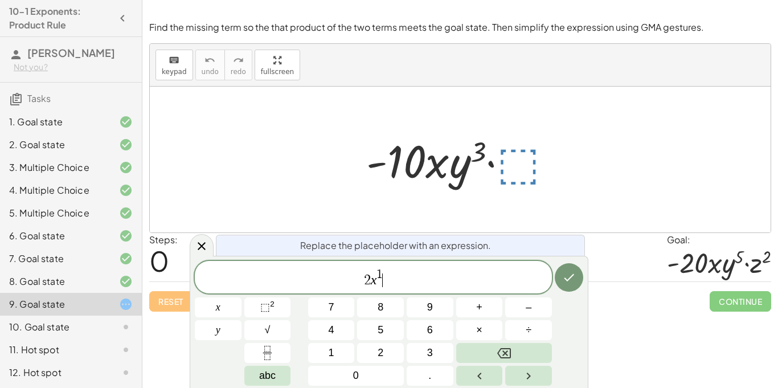
click at [405, 279] on span "2 x 1 ​" at bounding box center [373, 278] width 357 height 20
click at [383, 272] on span "2 x 1 ​" at bounding box center [373, 278] width 357 height 20
click at [401, 282] on span "2 x 0 ​" at bounding box center [373, 278] width 357 height 20
click at [276, 307] on button "⬚ 2" at bounding box center [267, 307] width 47 height 20
click at [399, 276] on span "2 x 0 y 1 ​" at bounding box center [373, 278] width 357 height 20
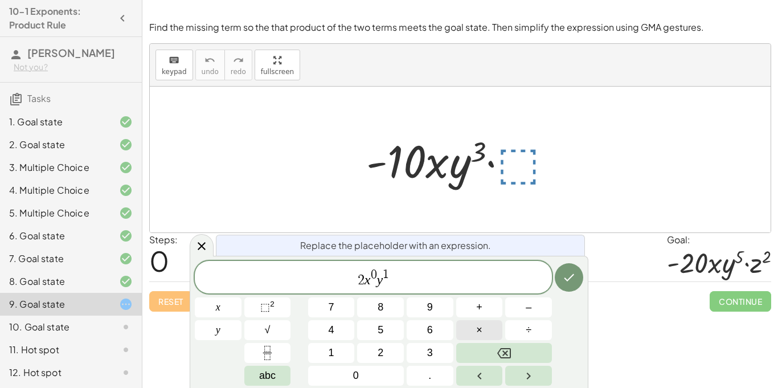
click at [472, 323] on button "×" at bounding box center [479, 330] width 47 height 20
click at [389, 347] on button "2" at bounding box center [380, 353] width 47 height 20
click at [283, 306] on button "⬚ 2" at bounding box center [267, 307] width 47 height 20
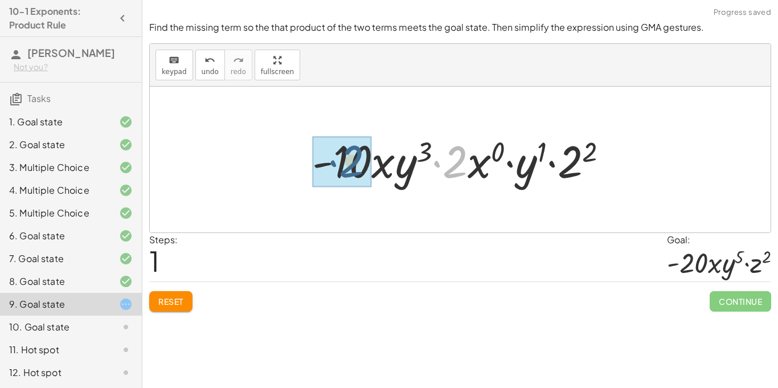
drag, startPoint x: 459, startPoint y: 169, endPoint x: 355, endPoint y: 168, distance: 104.7
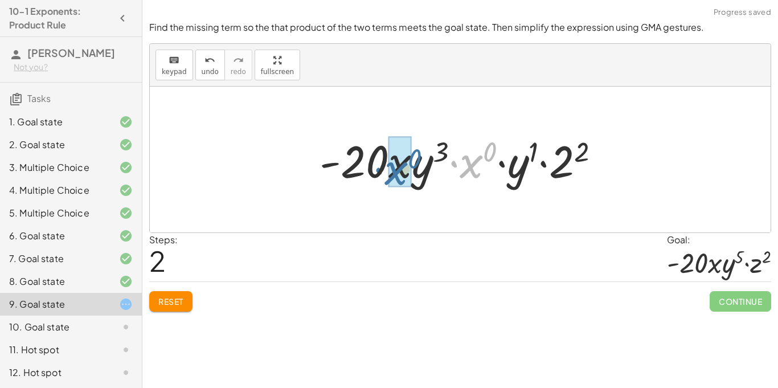
drag, startPoint x: 476, startPoint y: 166, endPoint x: 401, endPoint y: 172, distance: 75.4
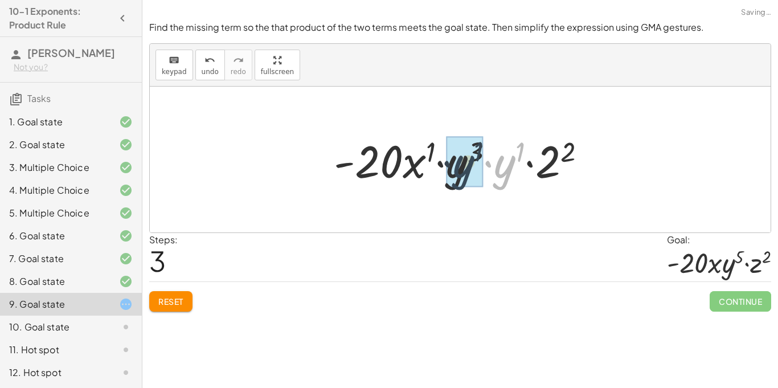
drag, startPoint x: 505, startPoint y: 168, endPoint x: 483, endPoint y: 167, distance: 22.8
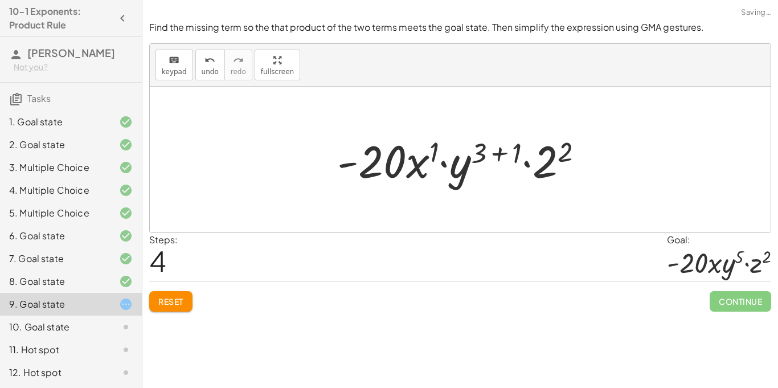
click at [550, 167] on div at bounding box center [464, 159] width 266 height 59
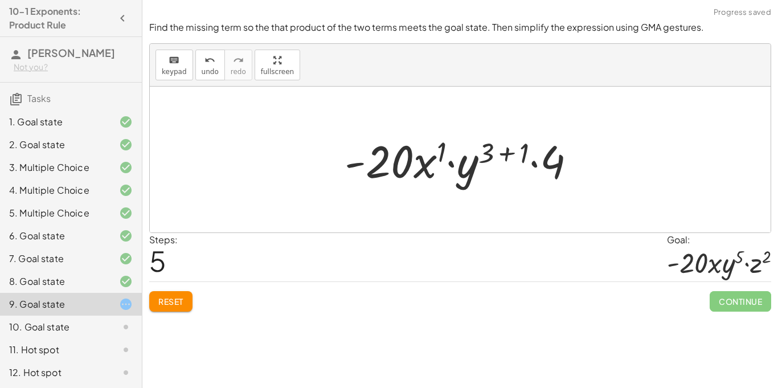
click at [512, 154] on div at bounding box center [465, 159] width 252 height 59
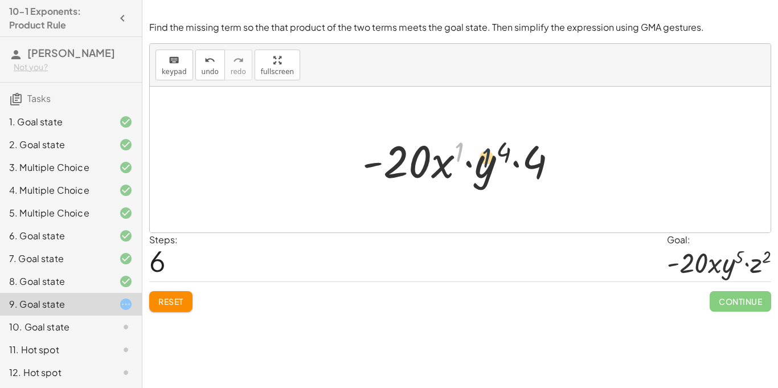
drag, startPoint x: 462, startPoint y: 154, endPoint x: 490, endPoint y: 160, distance: 29.1
click at [490, 160] on div at bounding box center [464, 159] width 216 height 59
click at [182, 302] on span "Reset" at bounding box center [170, 301] width 25 height 10
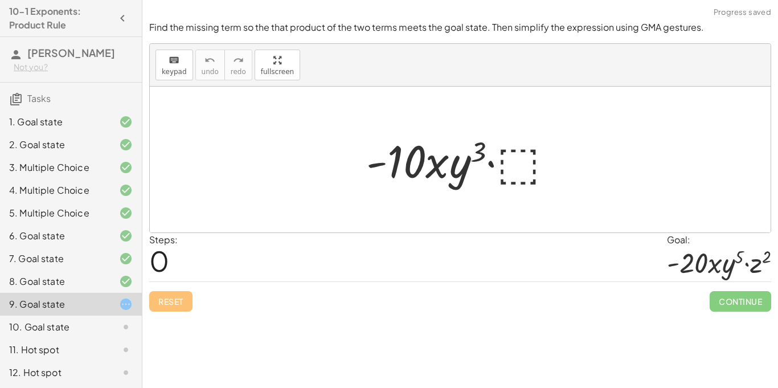
click at [519, 163] on div at bounding box center [463, 159] width 207 height 59
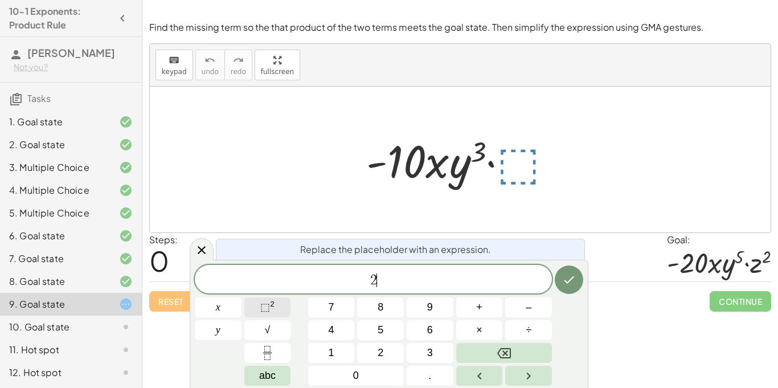
click at [274, 307] on sup "2" at bounding box center [272, 303] width 5 height 9
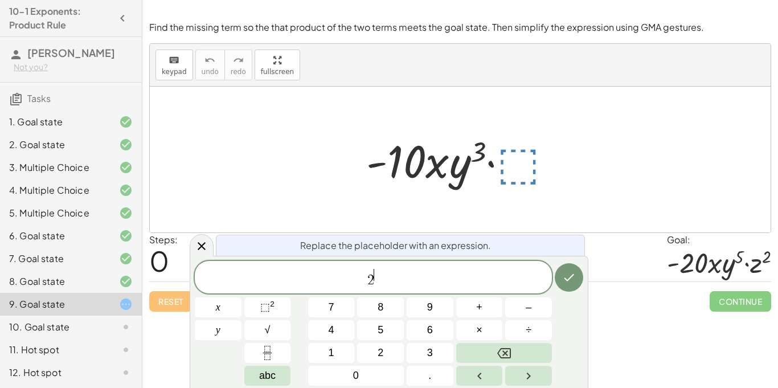
click at [402, 283] on span "2 ​" at bounding box center [373, 278] width 357 height 20
click at [402, 282] on span "2 ​" at bounding box center [373, 277] width 357 height 21
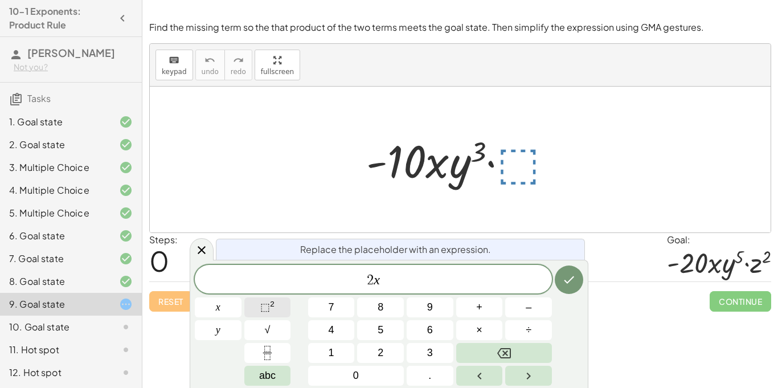
click at [281, 305] on button "⬚ 2" at bounding box center [267, 307] width 47 height 20
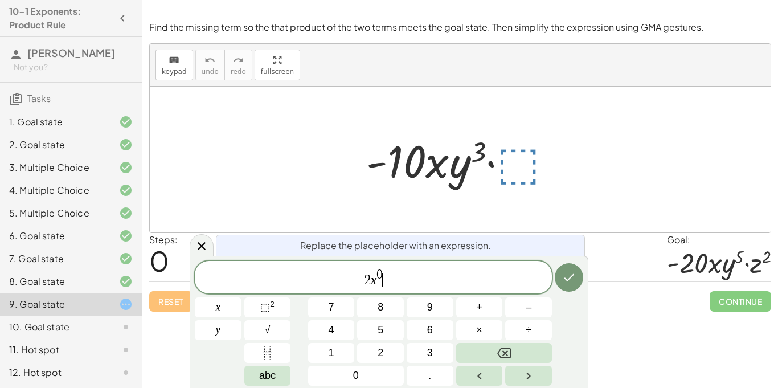
click at [388, 279] on span "2 x 0 ​" at bounding box center [373, 278] width 357 height 20
click at [398, 275] on span "2 x 0 y ​" at bounding box center [373, 278] width 357 height 20
click at [275, 311] on button "⬚ 2" at bounding box center [267, 307] width 47 height 20
click at [487, 327] on button "×" at bounding box center [479, 330] width 47 height 20
click at [364, 352] on button "2" at bounding box center [380, 353] width 47 height 20
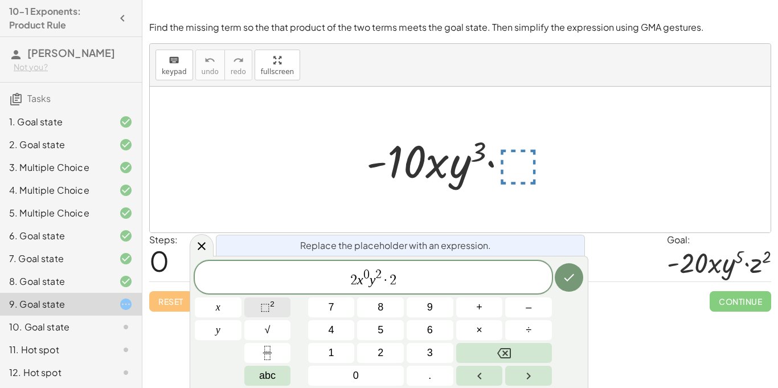
click at [270, 307] on sup "2" at bounding box center [272, 303] width 5 height 9
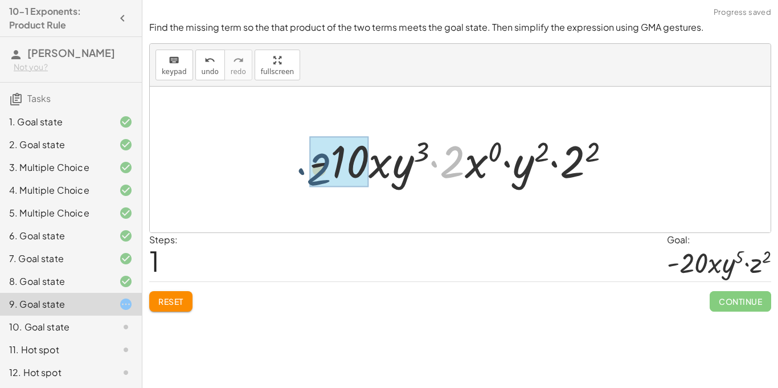
drag, startPoint x: 458, startPoint y: 162, endPoint x: 325, endPoint y: 169, distance: 133.4
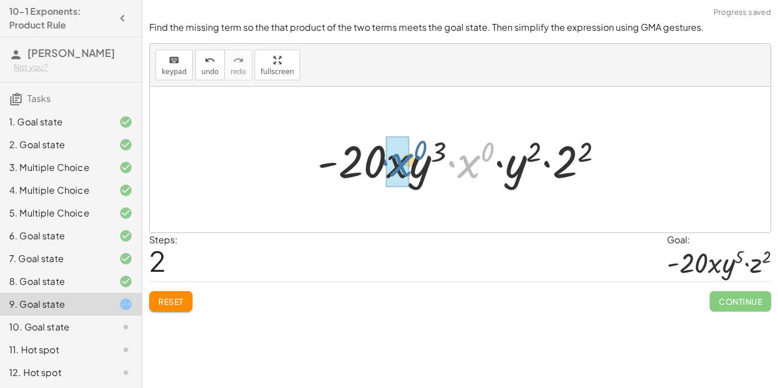
drag, startPoint x: 470, startPoint y: 170, endPoint x: 402, endPoint y: 169, distance: 67.7
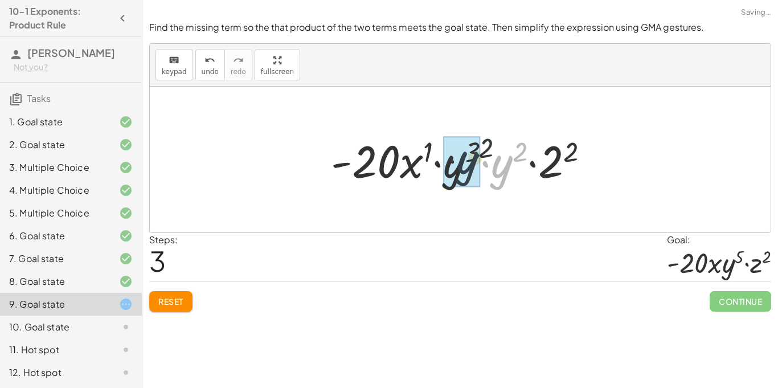
drag, startPoint x: 499, startPoint y: 170, endPoint x: 461, endPoint y: 167, distance: 37.6
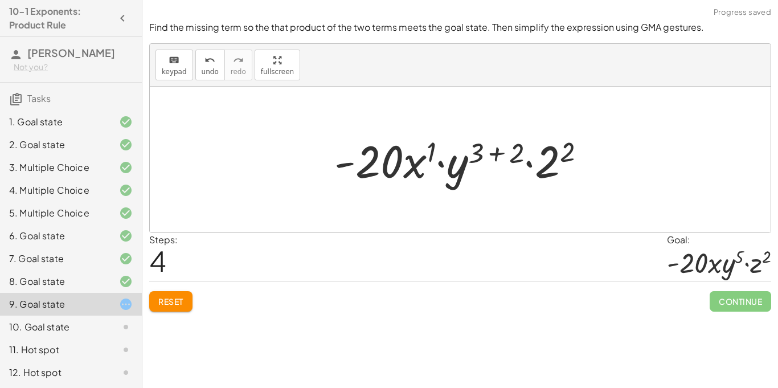
click at [496, 151] on div at bounding box center [464, 159] width 272 height 59
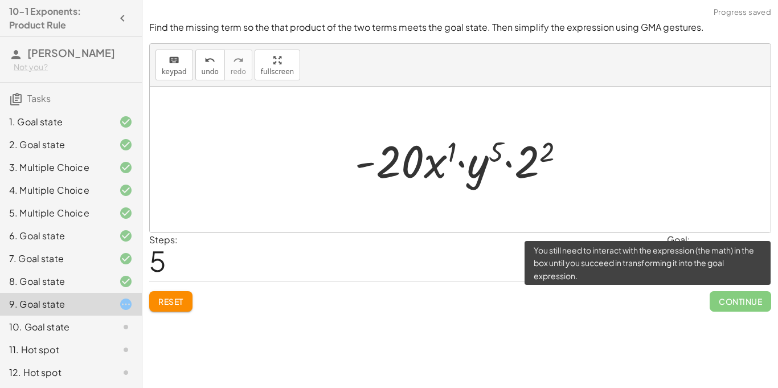
click at [746, 301] on span "Continue" at bounding box center [739, 301] width 61 height 20
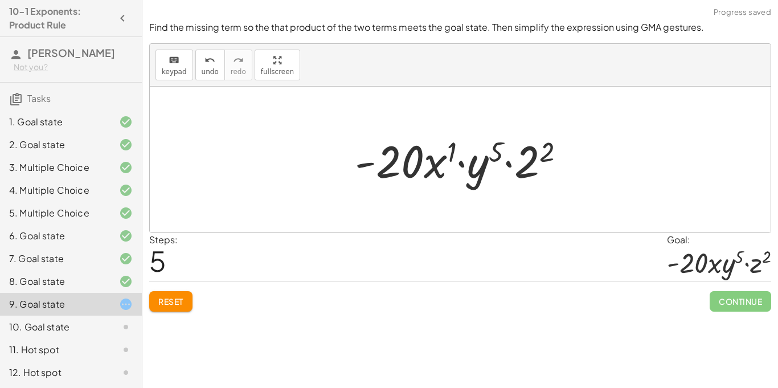
click at [449, 152] on div at bounding box center [464, 159] width 231 height 59
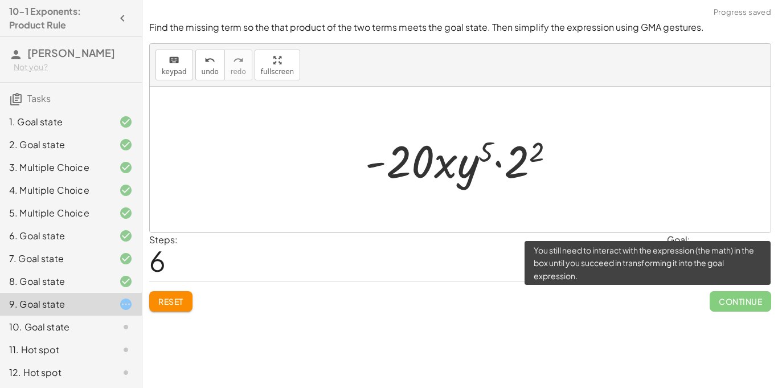
click at [748, 307] on span "Continue" at bounding box center [739, 301] width 61 height 20
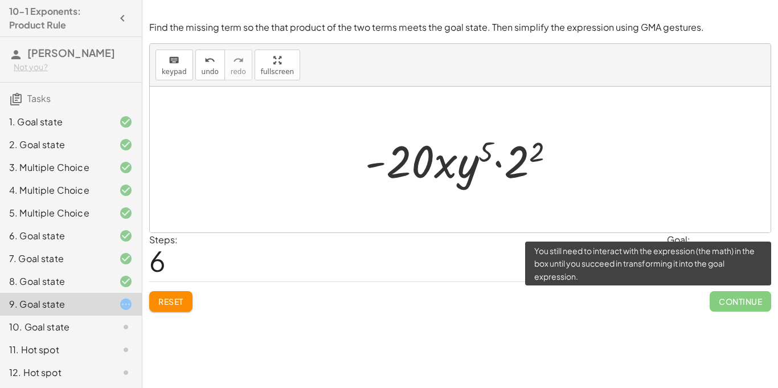
click at [737, 301] on span "Continue" at bounding box center [739, 301] width 61 height 20
click at [739, 305] on span "Continue" at bounding box center [739, 301] width 61 height 20
click at [715, 295] on span "Continue" at bounding box center [739, 301] width 61 height 20
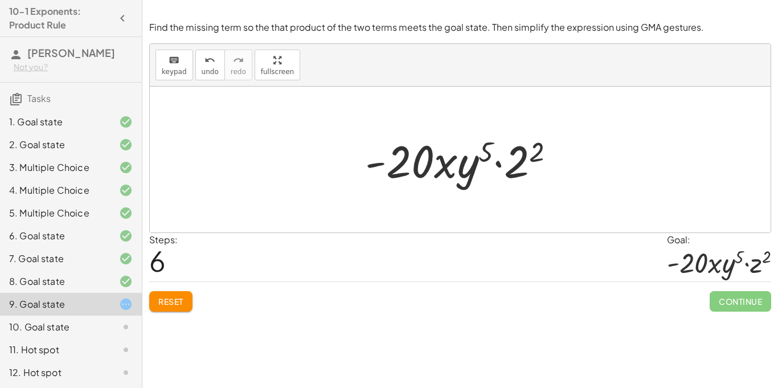
click at [165, 300] on span "Reset" at bounding box center [170, 301] width 25 height 10
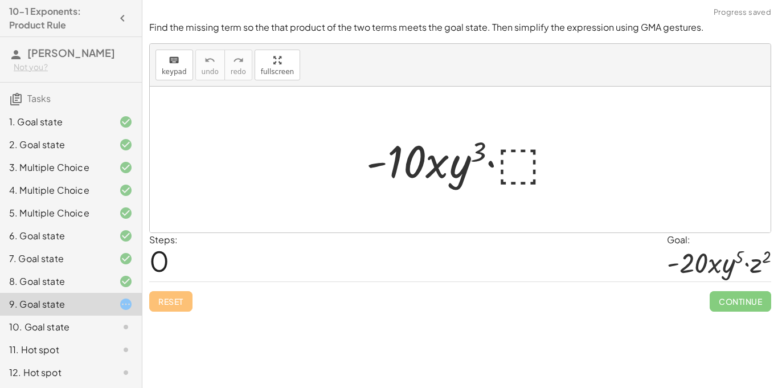
click at [518, 157] on div at bounding box center [463, 159] width 207 height 59
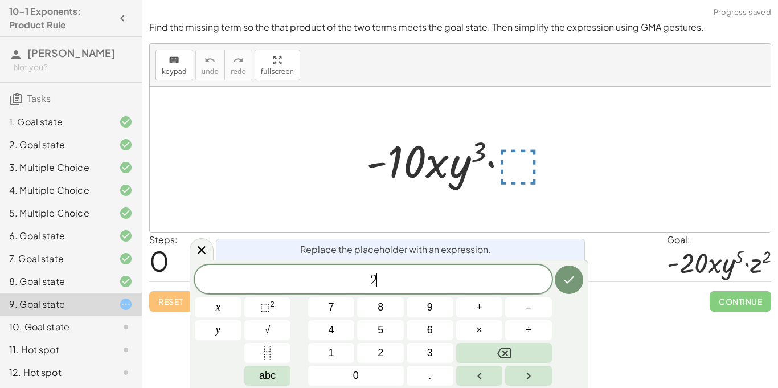
click at [400, 277] on span "2 ​" at bounding box center [373, 280] width 357 height 16
click at [260, 312] on span "⬚" at bounding box center [265, 306] width 10 height 11
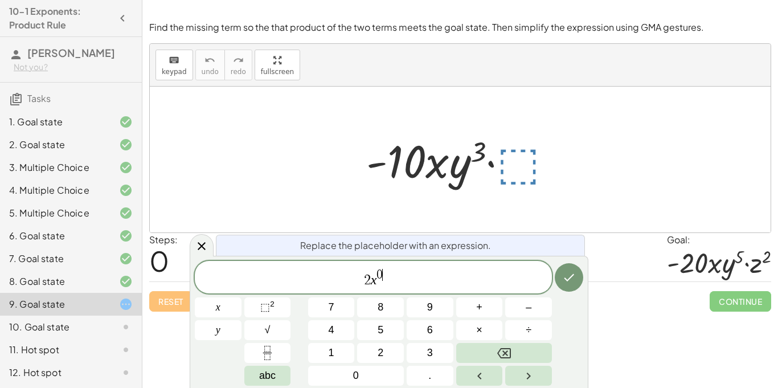
click at [403, 279] on span "2 x 0 ​" at bounding box center [373, 278] width 357 height 20
click at [275, 315] on button "⬚ 2" at bounding box center [267, 307] width 47 height 20
click at [472, 331] on button "×" at bounding box center [479, 330] width 47 height 20
click at [277, 302] on button "⬚ 2" at bounding box center [267, 307] width 47 height 20
click at [566, 284] on icon "Done" at bounding box center [569, 277] width 14 height 14
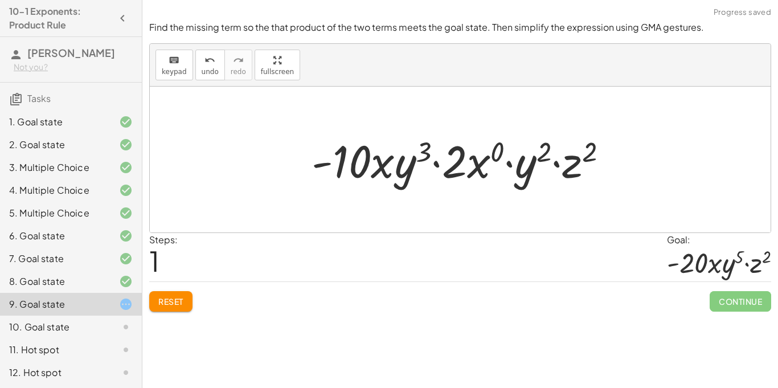
click at [470, 168] on div at bounding box center [464, 159] width 317 height 59
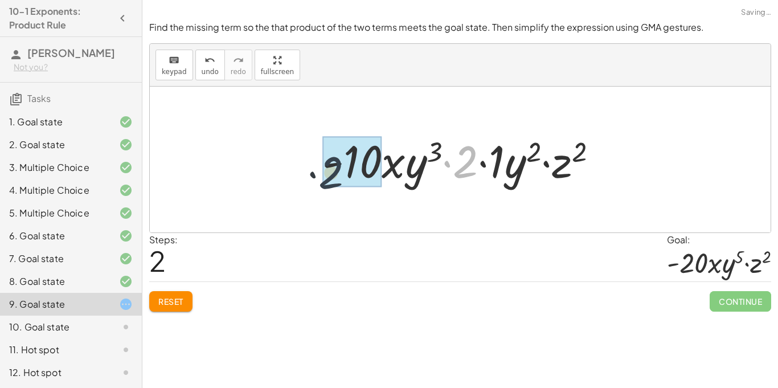
drag, startPoint x: 467, startPoint y: 160, endPoint x: 320, endPoint y: 168, distance: 146.5
click at [320, 168] on div at bounding box center [463, 159] width 295 height 59
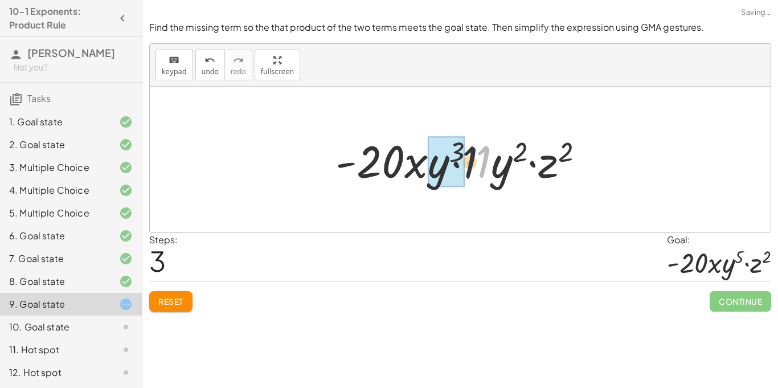
drag, startPoint x: 479, startPoint y: 163, endPoint x: 402, endPoint y: 165, distance: 77.4
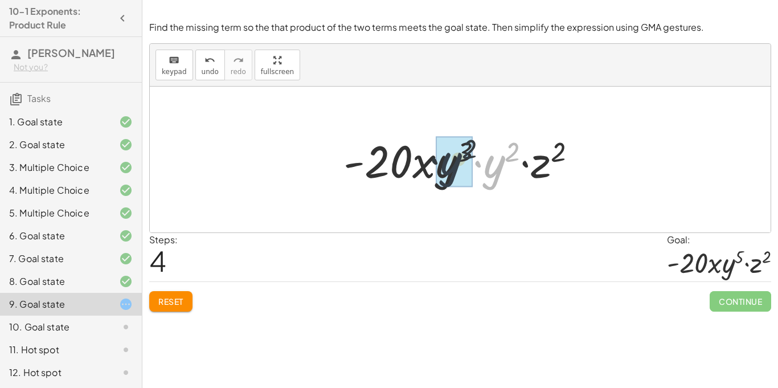
drag, startPoint x: 490, startPoint y: 168, endPoint x: 444, endPoint y: 166, distance: 46.2
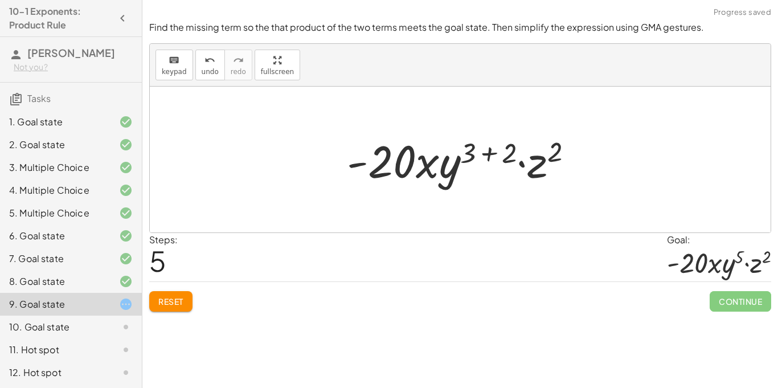
click at [486, 152] on div at bounding box center [464, 159] width 246 height 59
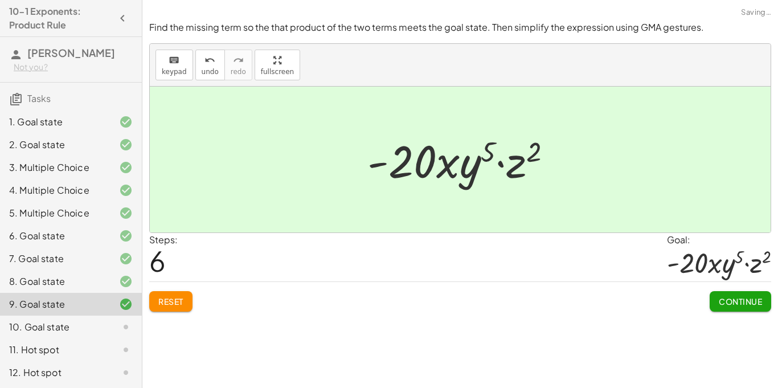
click at [715, 288] on div "Continue" at bounding box center [739, 297] width 61 height 30
click at [719, 293] on button "Continue" at bounding box center [739, 301] width 61 height 20
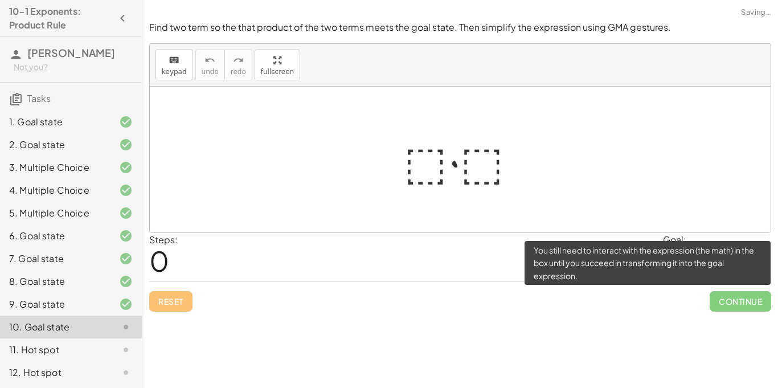
drag, startPoint x: 719, startPoint y: 293, endPoint x: 638, endPoint y: 242, distance: 96.2
click at [0, 0] on div "Find two term so the that product of the two terms meets the goal state. Then s…" at bounding box center [0, 0] width 0 height 0
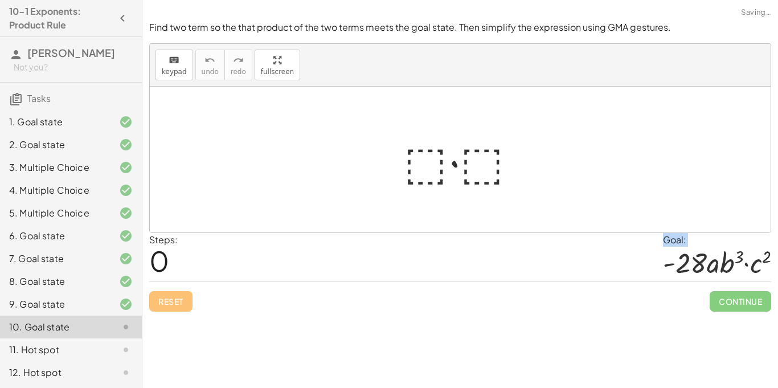
click at [412, 163] on div at bounding box center [464, 159] width 133 height 59
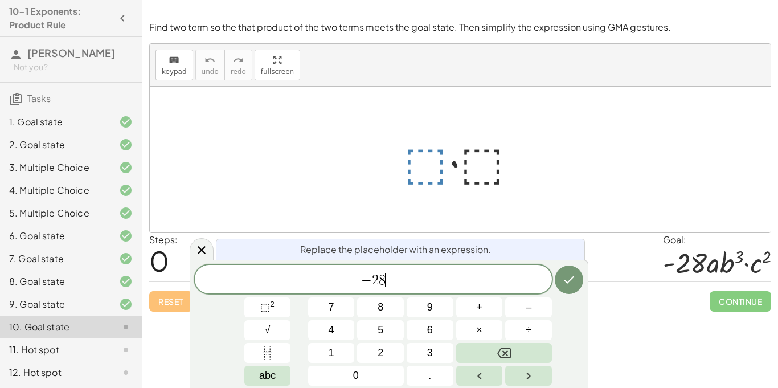
click at [428, 157] on div at bounding box center [464, 159] width 133 height 59
click at [476, 163] on div at bounding box center [464, 159] width 133 height 59
click at [268, 310] on span "⬚" at bounding box center [265, 306] width 10 height 11
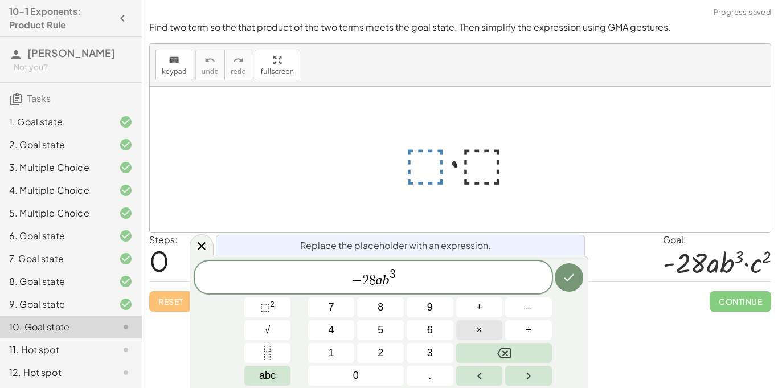
click at [480, 328] on span "×" at bounding box center [479, 329] width 6 height 15
click at [283, 311] on button "⬚ 2" at bounding box center [267, 307] width 47 height 20
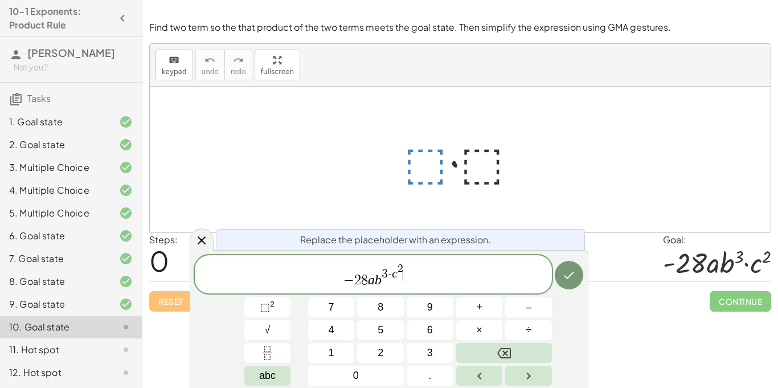
click at [390, 273] on span "·" at bounding box center [390, 275] width 4 height 13
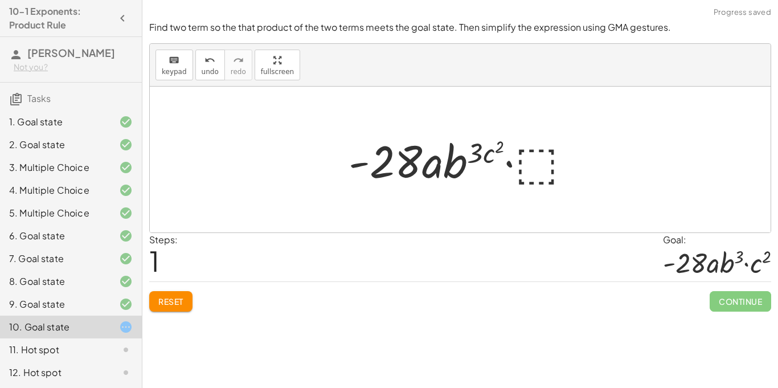
click at [158, 303] on span "Reset" at bounding box center [170, 301] width 25 height 10
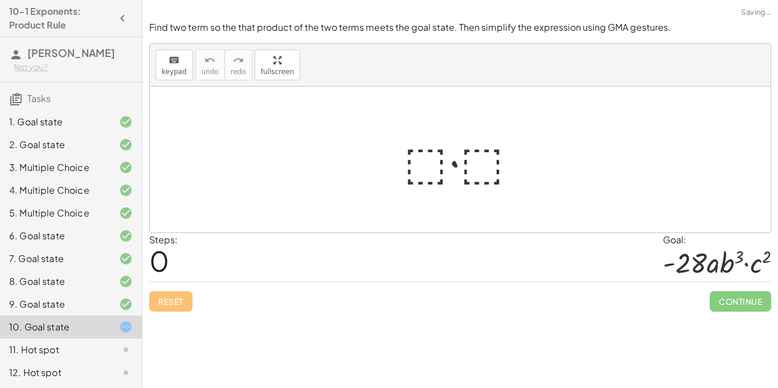
click at [423, 168] on div at bounding box center [464, 159] width 133 height 59
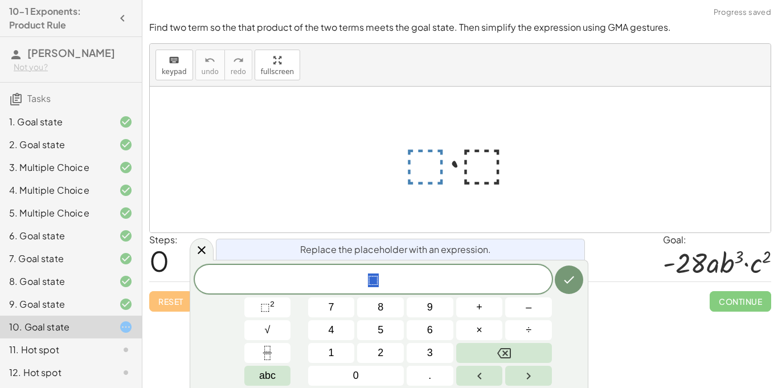
click at [388, 270] on div "⬚" at bounding box center [373, 279] width 357 height 28
click at [575, 281] on icon "Done" at bounding box center [569, 280] width 14 height 14
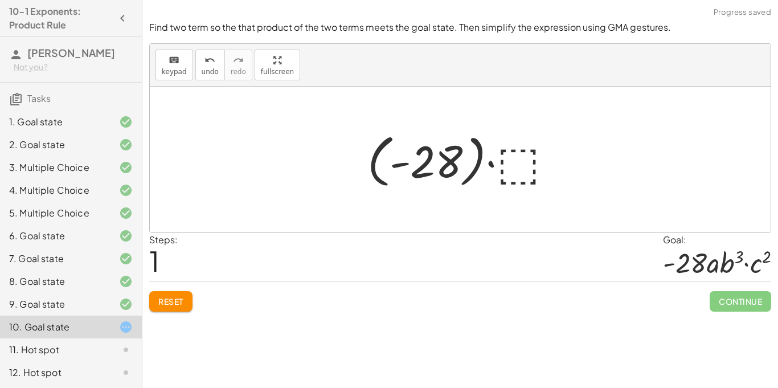
click at [512, 167] on div at bounding box center [464, 159] width 206 height 63
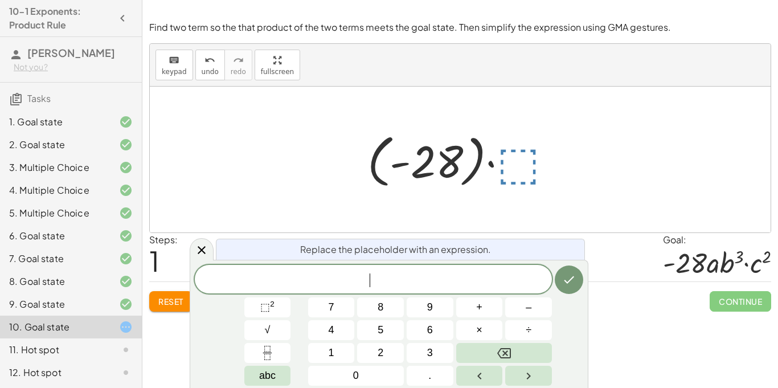
click at [169, 304] on span "Reset" at bounding box center [170, 301] width 25 height 10
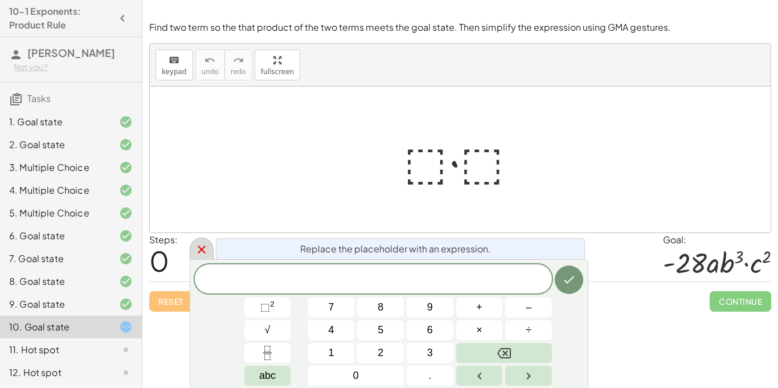
click at [207, 249] on icon at bounding box center [202, 249] width 14 height 14
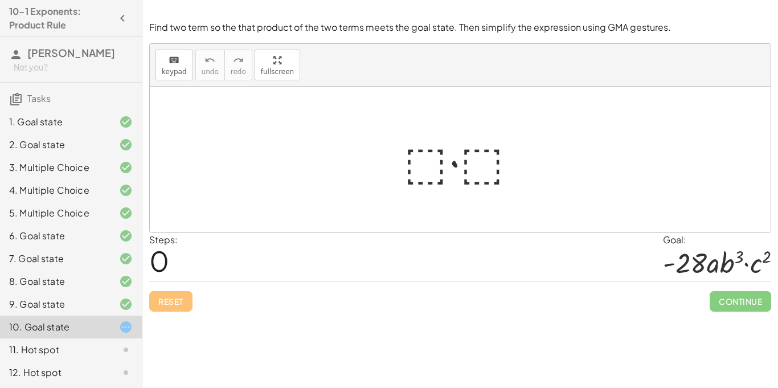
click at [423, 171] on div at bounding box center [464, 159] width 133 height 59
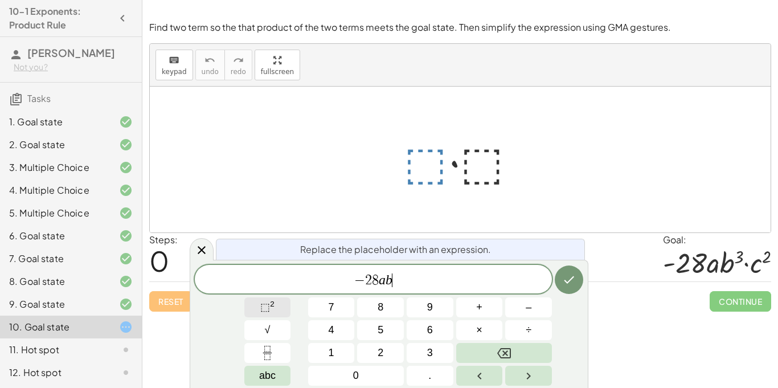
click at [273, 306] on sup "2" at bounding box center [272, 303] width 5 height 9
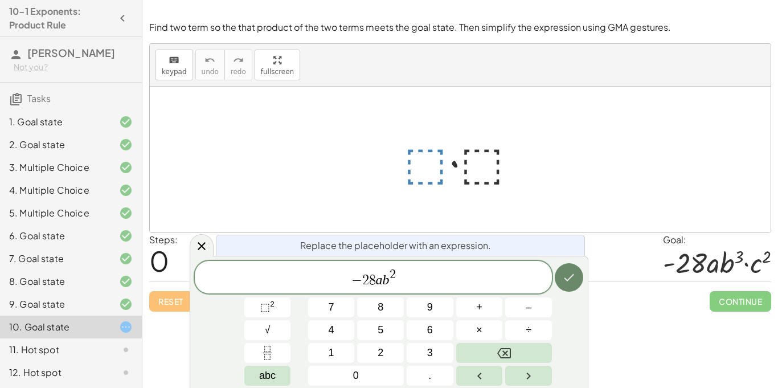
click at [573, 273] on icon "Done" at bounding box center [569, 277] width 14 height 14
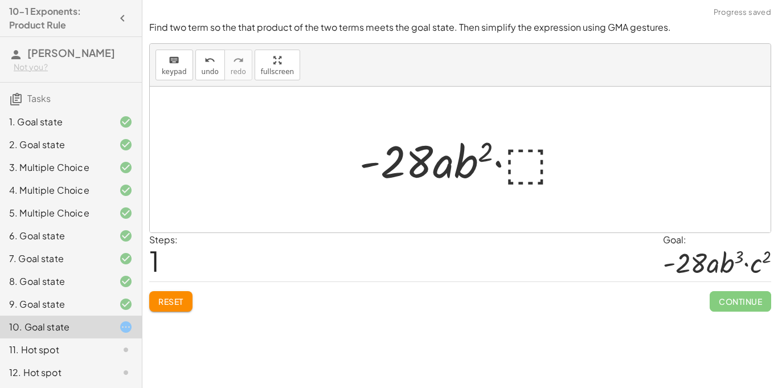
click at [519, 172] on div at bounding box center [463, 159] width 221 height 59
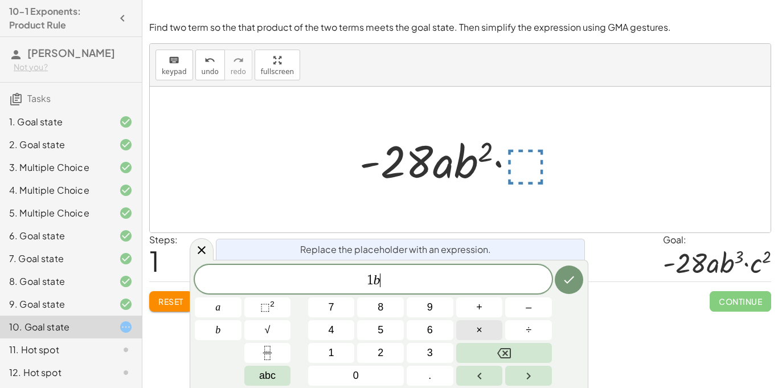
click at [479, 328] on span "×" at bounding box center [479, 329] width 6 height 15
click at [264, 310] on span "⬚" at bounding box center [265, 306] width 10 height 11
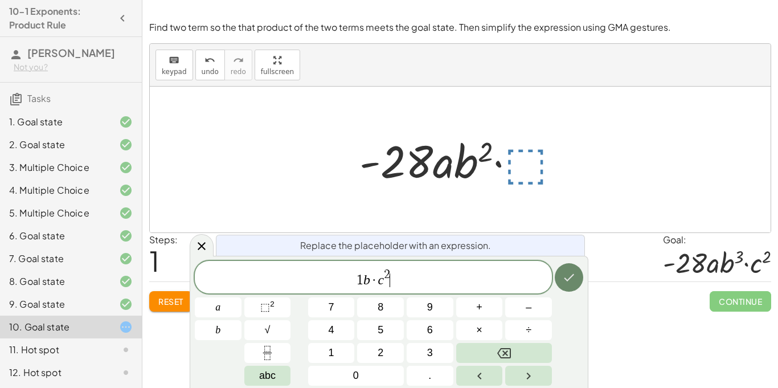
click at [567, 274] on icon "Done" at bounding box center [569, 277] width 14 height 14
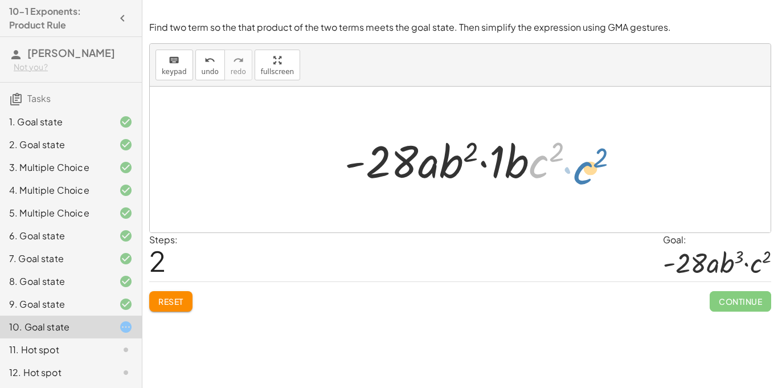
drag, startPoint x: 540, startPoint y: 172, endPoint x: 585, endPoint y: 178, distance: 45.4
click at [585, 178] on div at bounding box center [464, 159] width 250 height 59
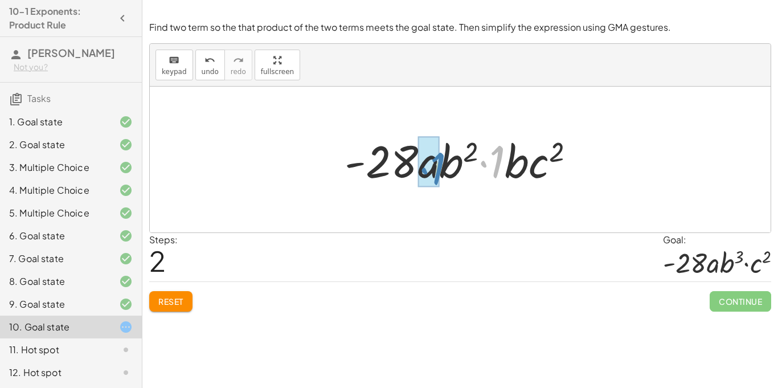
drag, startPoint x: 496, startPoint y: 165, endPoint x: 437, endPoint y: 172, distance: 60.2
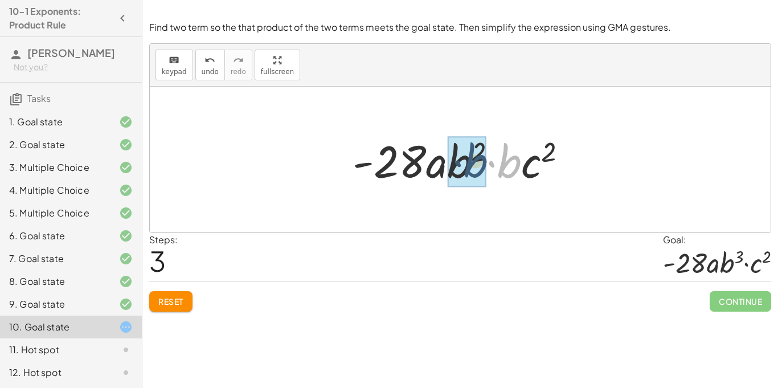
drag, startPoint x: 504, startPoint y: 164, endPoint x: 464, endPoint y: 166, distance: 40.4
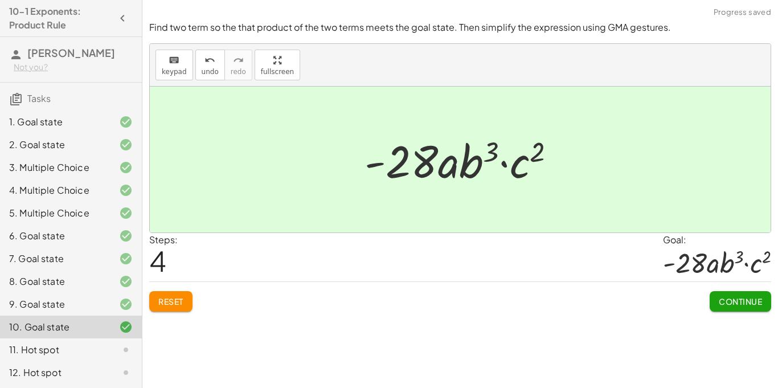
click at [731, 303] on span "Continue" at bounding box center [739, 301] width 43 height 10
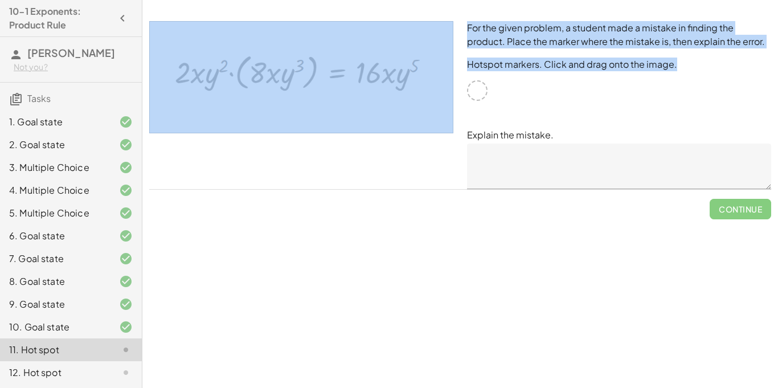
drag, startPoint x: 476, startPoint y: 90, endPoint x: 435, endPoint y: 107, distance: 44.9
click at [435, 107] on div "For the given problem, a student made a mistake in finding the product. Place t…" at bounding box center [459, 105] width 635 height 182
click at [435, 107] on img at bounding box center [301, 77] width 304 height 112
click at [494, 89] on div "For the given problem, a student made a mistake in finding the product. Place t…" at bounding box center [619, 105] width 318 height 182
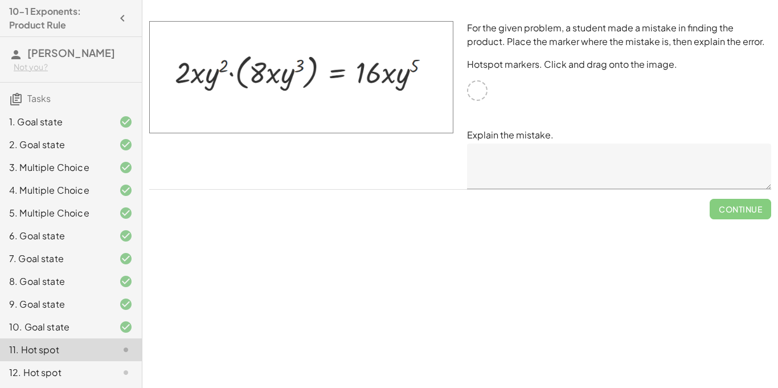
click at [532, 122] on div "For the given problem, a student made a mistake in finding the product. Place t…" at bounding box center [619, 105] width 318 height 182
click at [455, 75] on div at bounding box center [301, 105] width 318 height 182
click at [468, 85] on div at bounding box center [477, 90] width 20 height 20
click at [503, 154] on textarea at bounding box center [619, 166] width 304 height 46
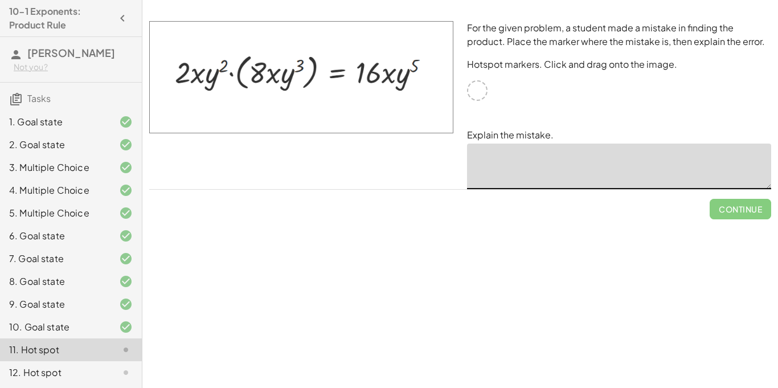
click at [91, 331] on div "10. Goal state" at bounding box center [55, 327] width 92 height 14
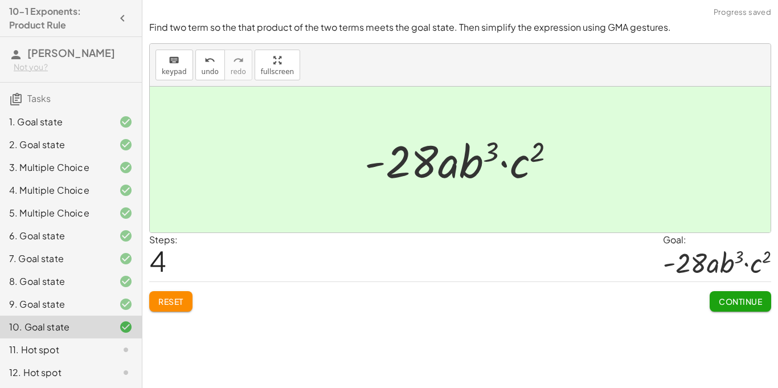
click at [95, 344] on div "11. Hot spot" at bounding box center [55, 350] width 92 height 14
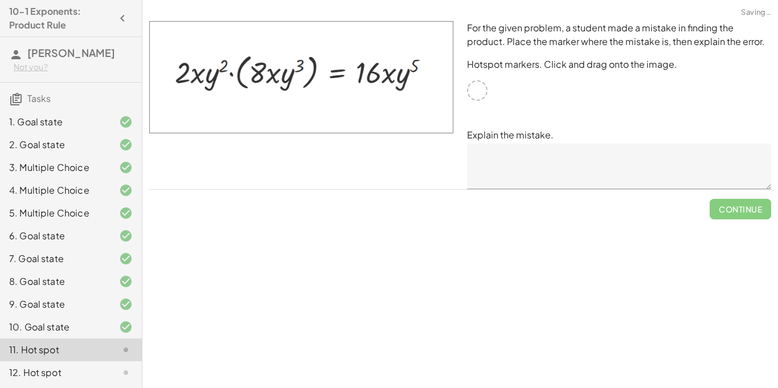
click at [476, 84] on div at bounding box center [477, 90] width 20 height 20
click at [483, 154] on textarea at bounding box center [619, 166] width 304 height 46
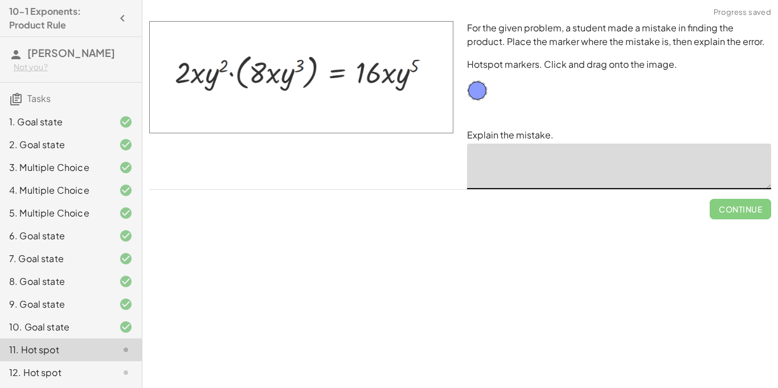
click at [470, 153] on textarea at bounding box center [619, 166] width 304 height 46
click at [469, 153] on textarea at bounding box center [619, 166] width 304 height 46
drag, startPoint x: 474, startPoint y: 96, endPoint x: 195, endPoint y: 81, distance: 279.3
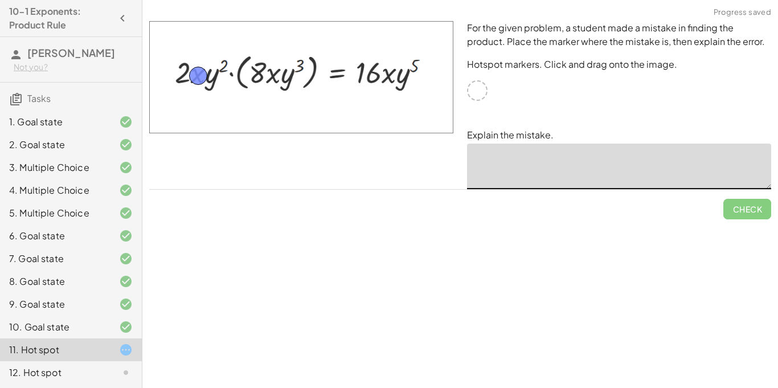
click at [491, 158] on textarea at bounding box center [619, 166] width 304 height 46
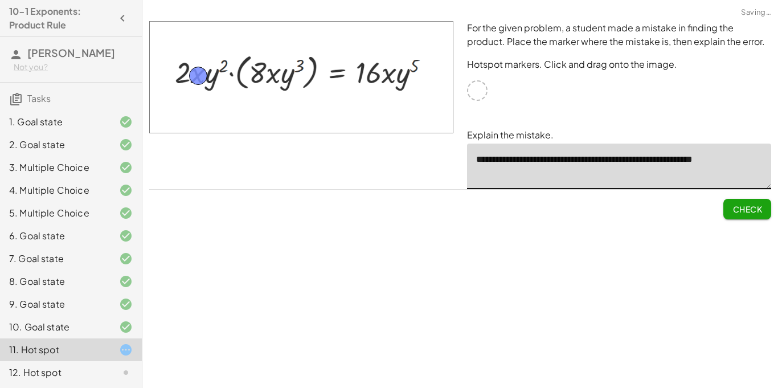
click at [735, 203] on button "Check" at bounding box center [747, 209] width 48 height 20
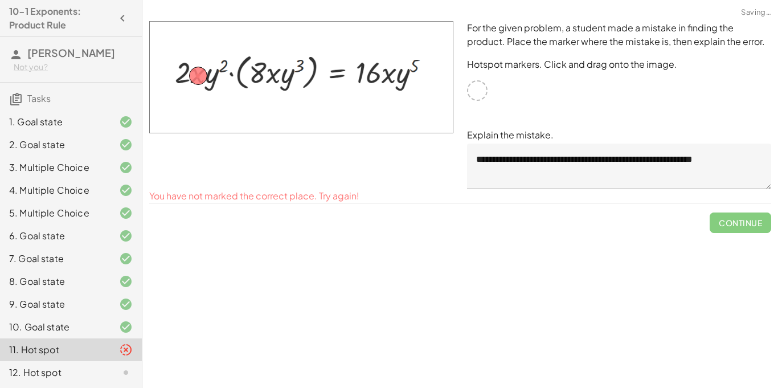
click at [750, 158] on textarea "**********" at bounding box center [619, 166] width 304 height 46
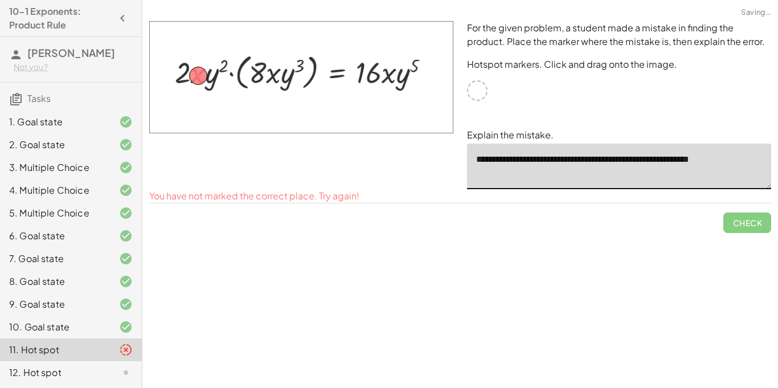
type textarea "**********"
drag, startPoint x: 200, startPoint y: 73, endPoint x: 235, endPoint y: 73, distance: 34.7
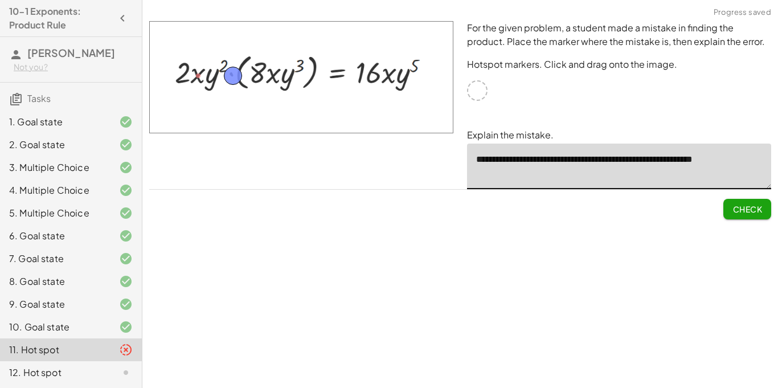
click at [733, 208] on span "Check" at bounding box center [747, 209] width 30 height 10
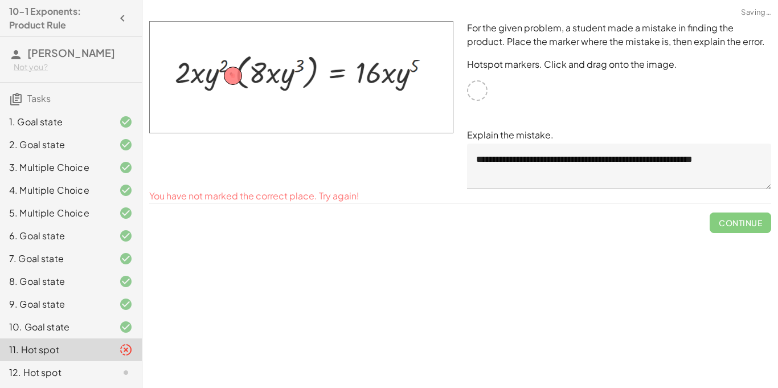
click at [694, 177] on textarea "**********" at bounding box center [619, 166] width 304 height 46
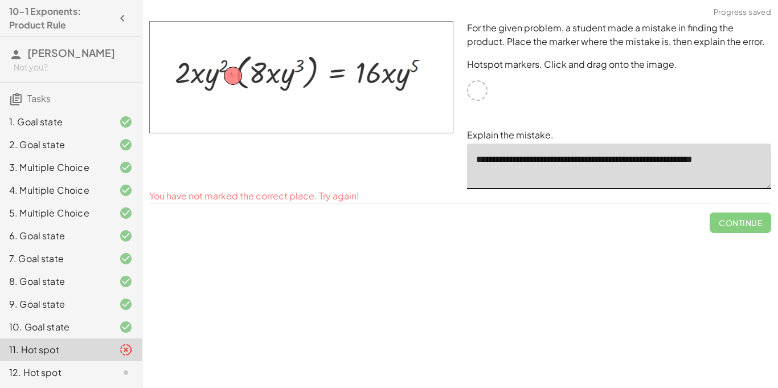
drag, startPoint x: 757, startPoint y: 161, endPoint x: 470, endPoint y: 161, distance: 286.9
click at [470, 161] on textarea "**********" at bounding box center [619, 166] width 304 height 46
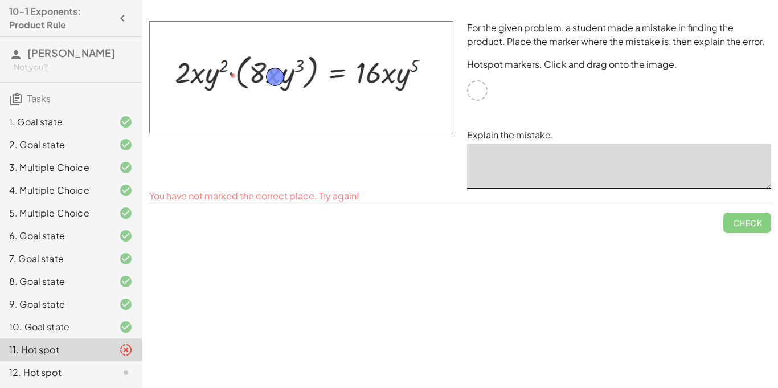
drag, startPoint x: 229, startPoint y: 77, endPoint x: 269, endPoint y: 80, distance: 39.9
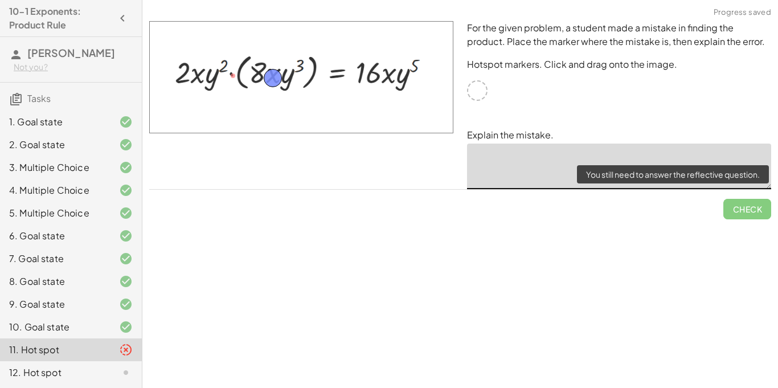
click at [749, 208] on span "Check" at bounding box center [747, 205] width 48 height 30
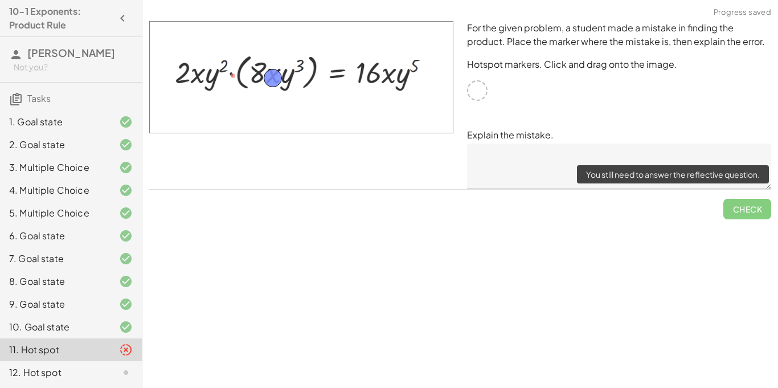
click at [737, 210] on span "Check" at bounding box center [747, 205] width 48 height 30
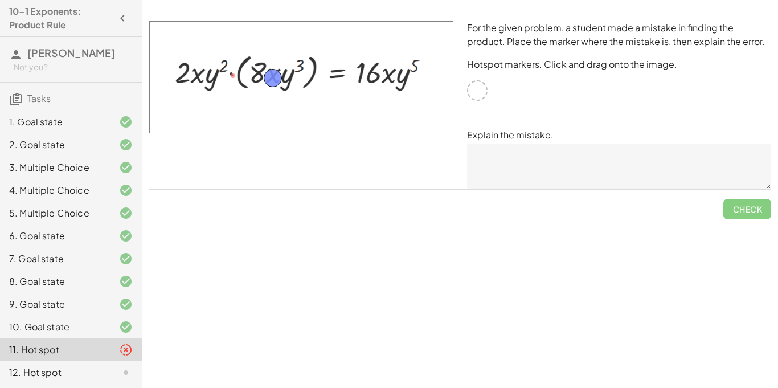
click at [636, 172] on textarea at bounding box center [619, 166] width 304 height 46
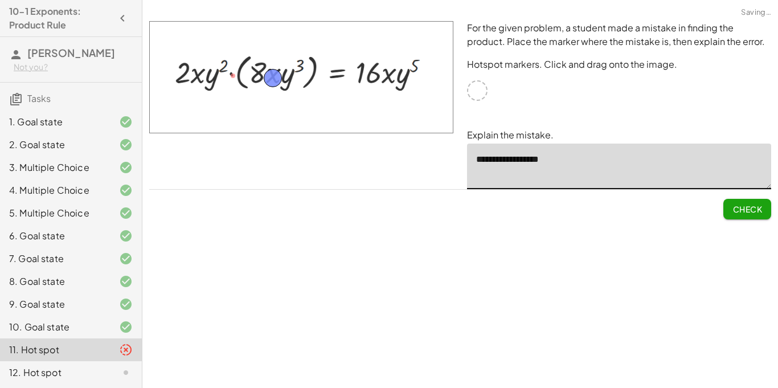
click at [754, 205] on span "Check" at bounding box center [747, 209] width 30 height 10
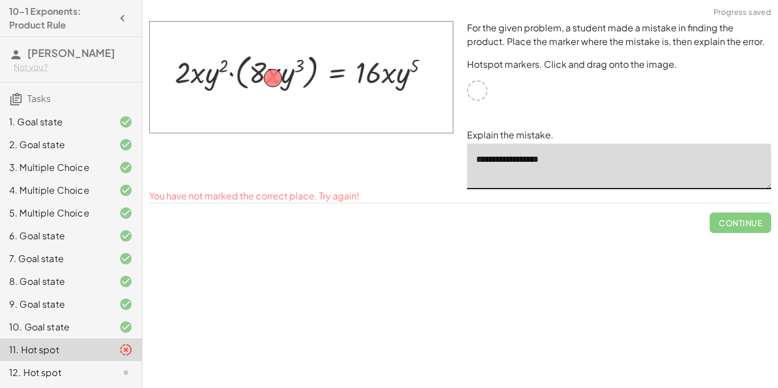
click at [587, 163] on textarea "**********" at bounding box center [619, 166] width 304 height 46
type textarea "*"
drag, startPoint x: 270, startPoint y: 74, endPoint x: 223, endPoint y: 62, distance: 48.7
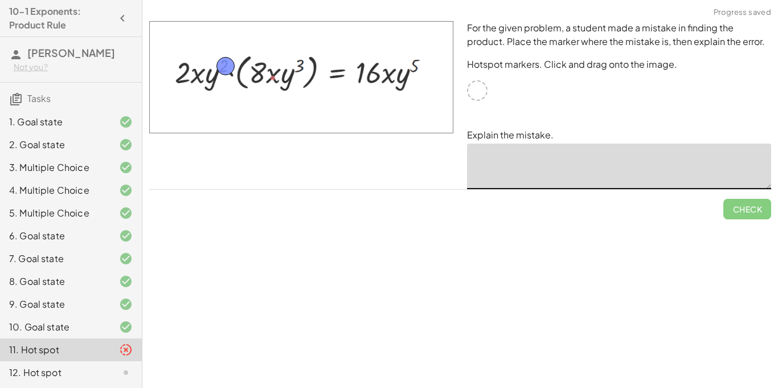
click at [549, 166] on textarea at bounding box center [619, 166] width 304 height 46
type textarea "**********"
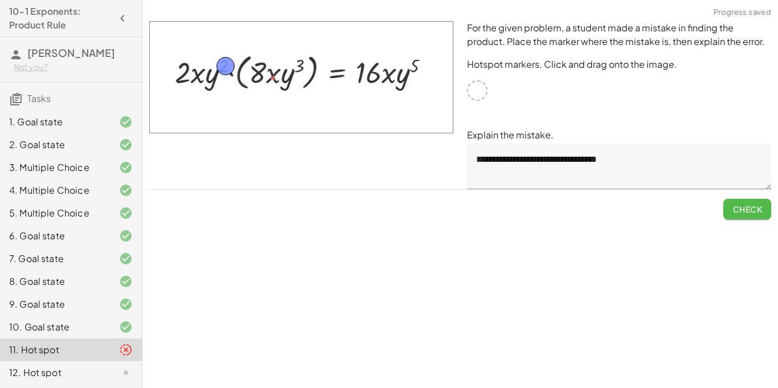
click at [745, 211] on span "Check" at bounding box center [747, 209] width 30 height 10
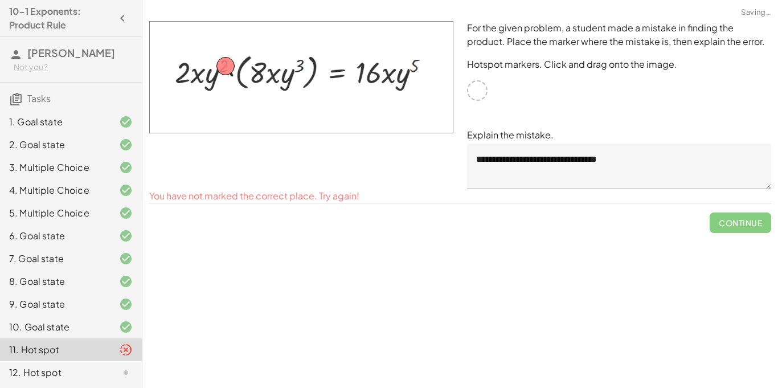
click at [212, 65] on img at bounding box center [301, 77] width 304 height 112
drag, startPoint x: 219, startPoint y: 64, endPoint x: 238, endPoint y: 72, distance: 20.2
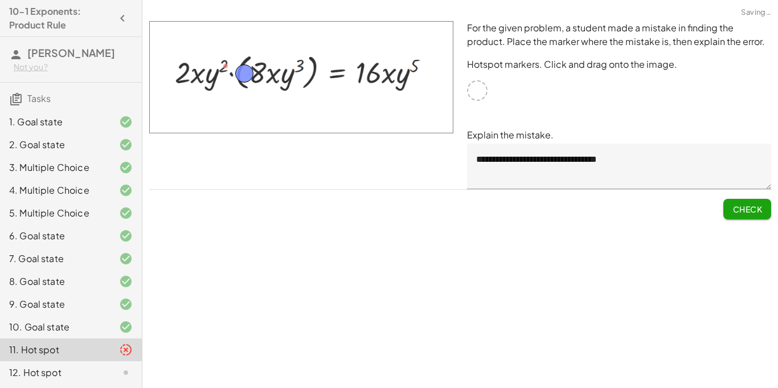
click at [757, 213] on span "Check" at bounding box center [747, 209] width 30 height 10
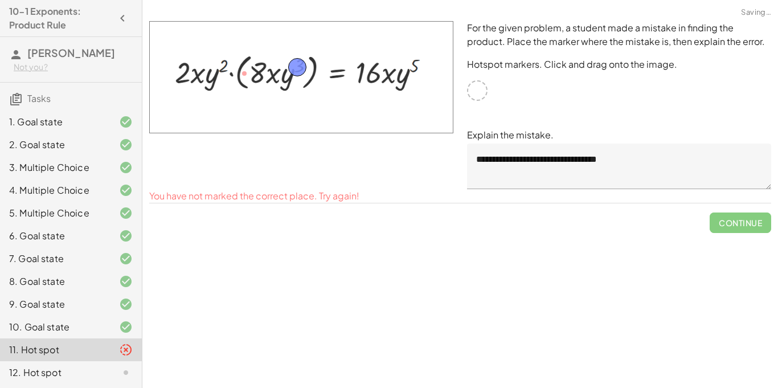
drag, startPoint x: 248, startPoint y: 69, endPoint x: 305, endPoint y: 63, distance: 56.7
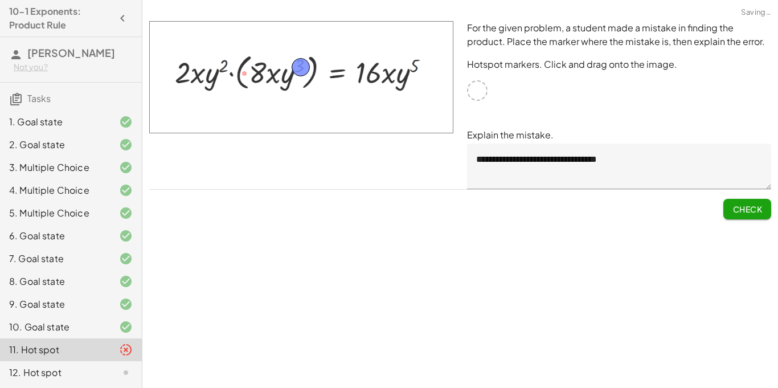
click at [741, 204] on span "Check" at bounding box center [747, 209] width 30 height 10
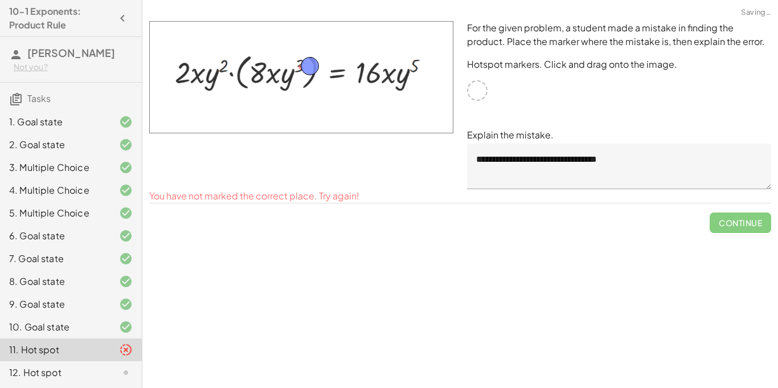
drag, startPoint x: 304, startPoint y: 65, endPoint x: 319, endPoint y: 65, distance: 15.4
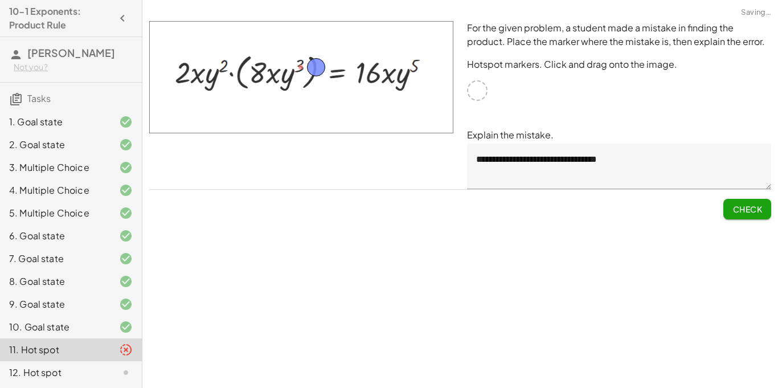
click at [750, 212] on span "Check" at bounding box center [747, 209] width 30 height 10
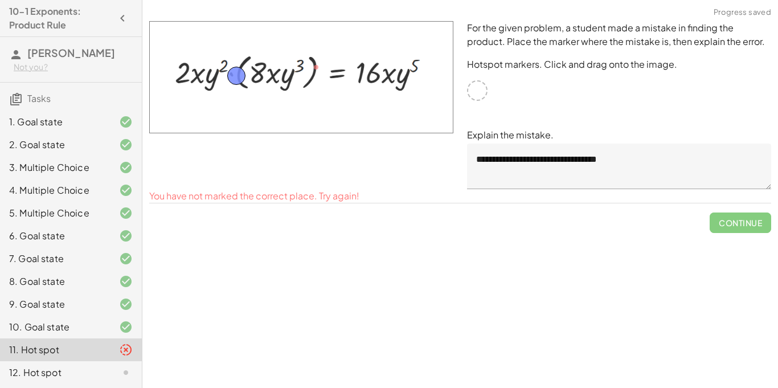
drag, startPoint x: 312, startPoint y: 67, endPoint x: 232, endPoint y: 75, distance: 80.1
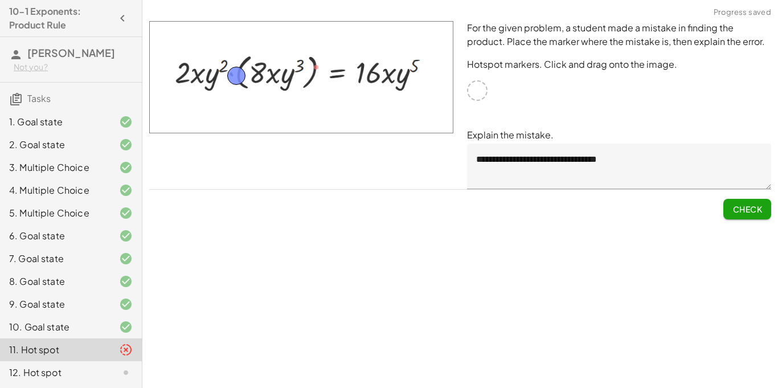
click at [746, 214] on button "Check" at bounding box center [747, 209] width 48 height 20
click at [743, 208] on span "Check" at bounding box center [747, 209] width 30 height 10
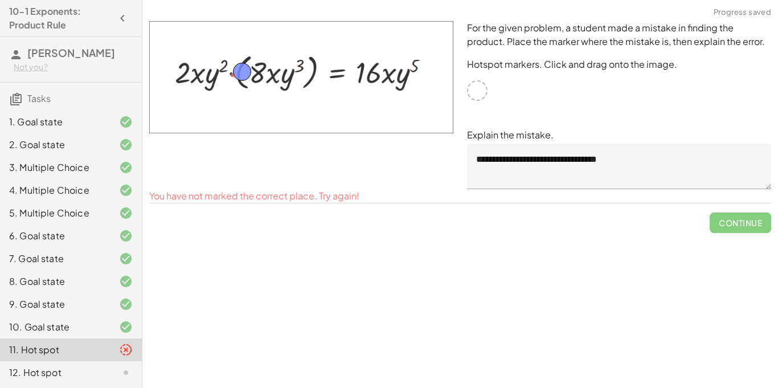
drag, startPoint x: 237, startPoint y: 76, endPoint x: 248, endPoint y: 73, distance: 11.3
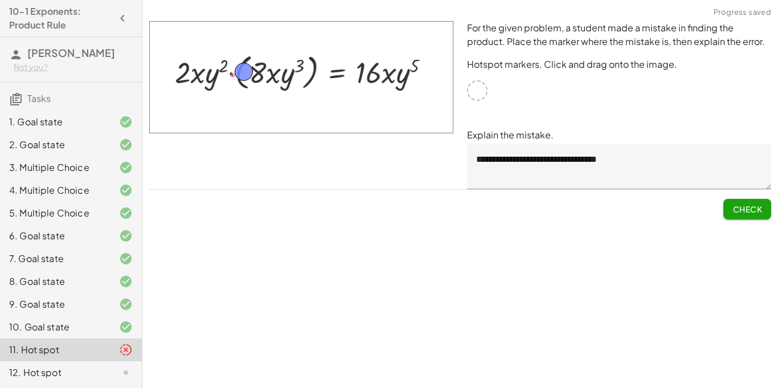
click at [746, 206] on span "Check" at bounding box center [747, 209] width 30 height 10
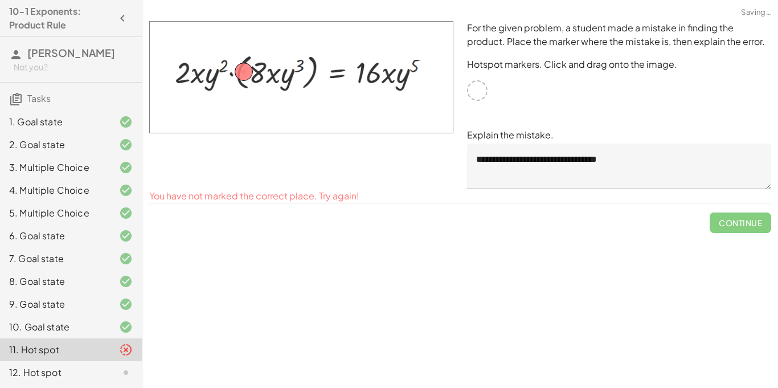
click at [654, 159] on textarea "**********" at bounding box center [619, 166] width 304 height 46
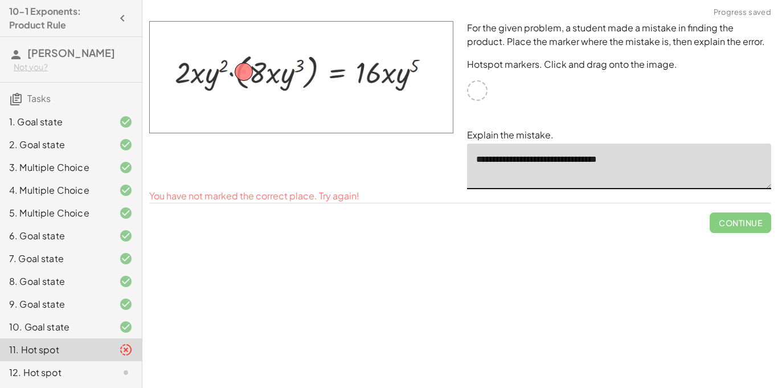
drag, startPoint x: 648, startPoint y: 159, endPoint x: 472, endPoint y: 160, distance: 175.3
click at [472, 160] on textarea "**********" at bounding box center [619, 166] width 304 height 46
drag, startPoint x: 244, startPoint y: 72, endPoint x: 268, endPoint y: 75, distance: 23.6
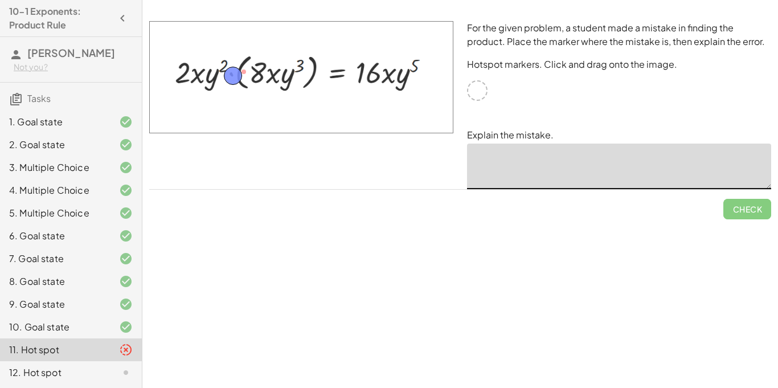
drag, startPoint x: 268, startPoint y: 80, endPoint x: 233, endPoint y: 80, distance: 34.2
click at [64, 364] on div "12. Hot spot" at bounding box center [71, 372] width 142 height 23
